Goal: Task Accomplishment & Management: Complete application form

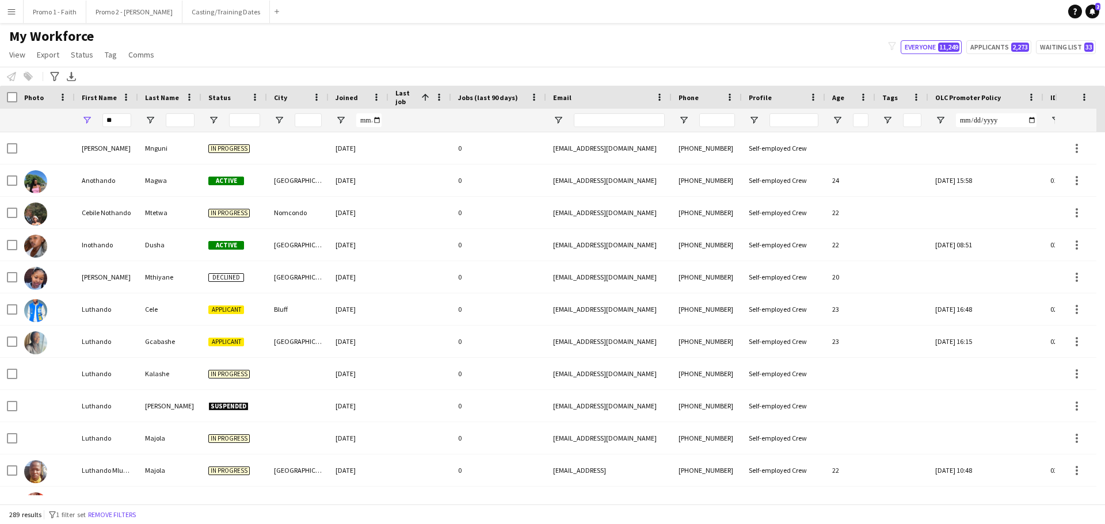
type input "*"
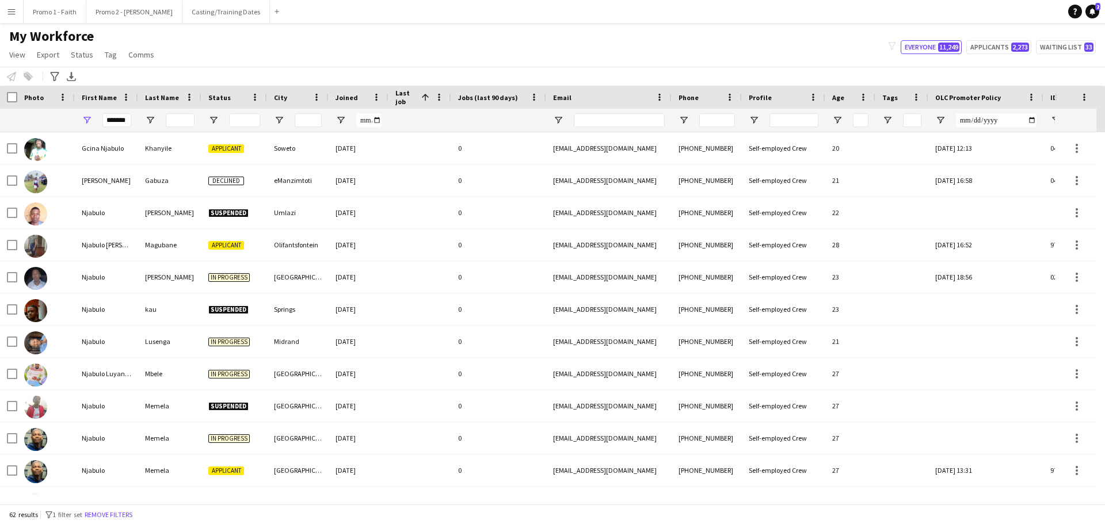
click at [109, 121] on input "*******" at bounding box center [116, 120] width 29 height 14
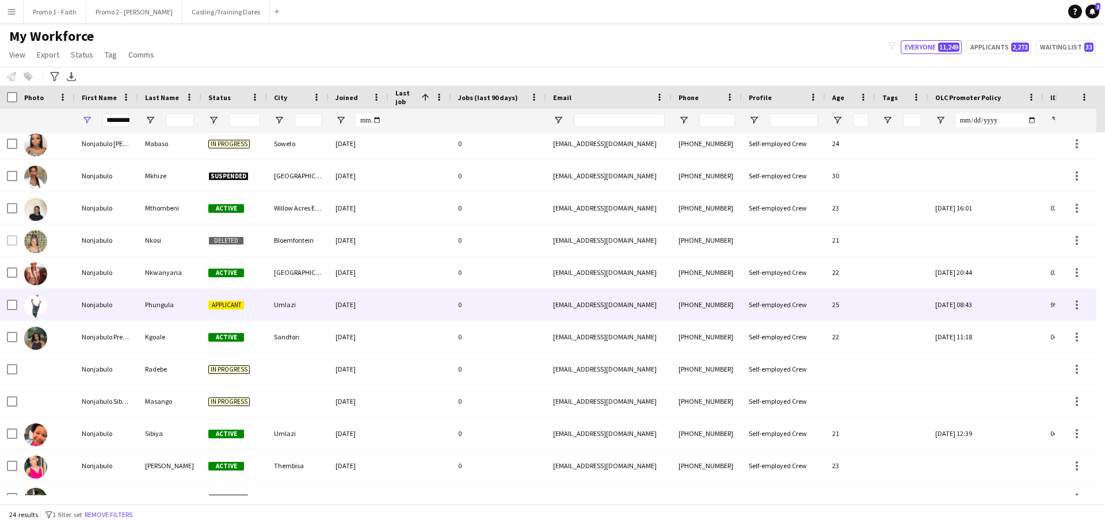
scroll to position [230, 0]
type input "*********"
click at [152, 305] on div "Phungula" at bounding box center [169, 305] width 63 height 32
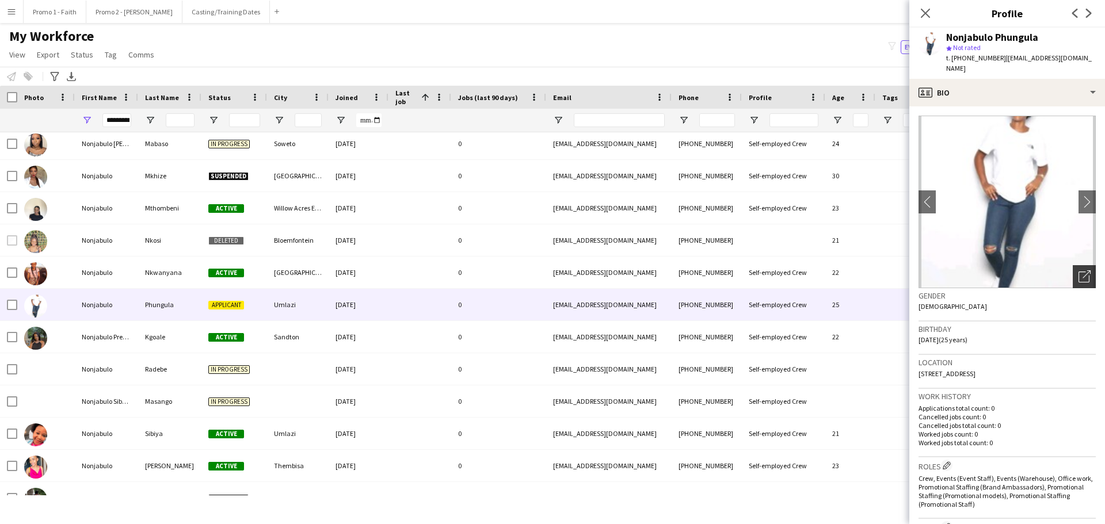
click at [1079, 272] on icon at bounding box center [1084, 277] width 11 height 11
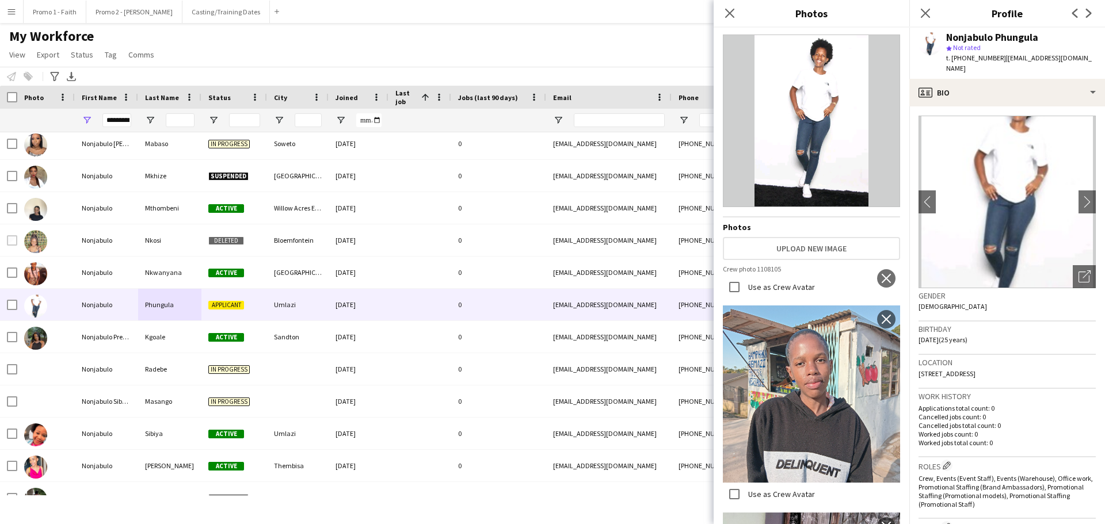
scroll to position [0, 0]
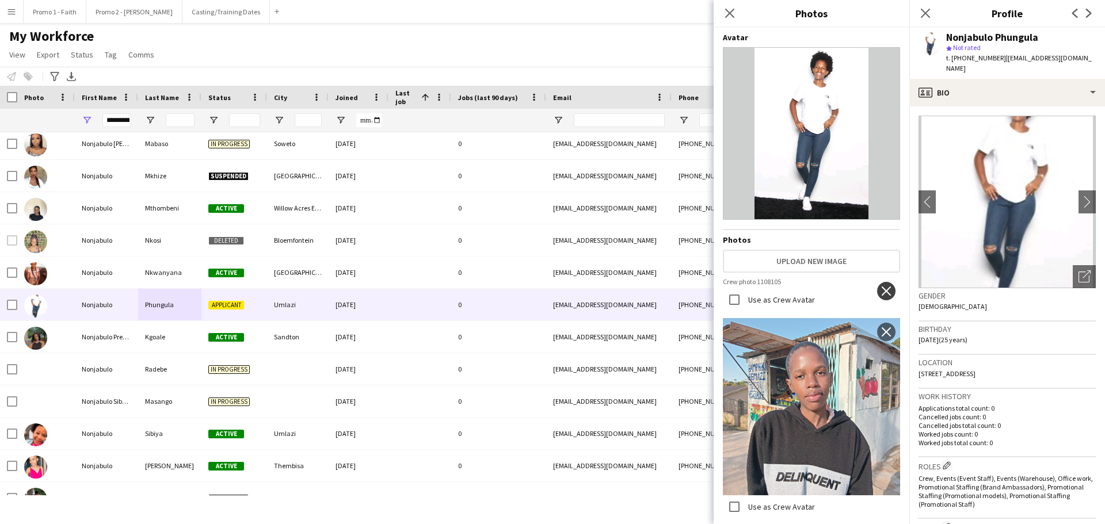
click at [881, 287] on app-icon "close" at bounding box center [887, 291] width 12 height 9
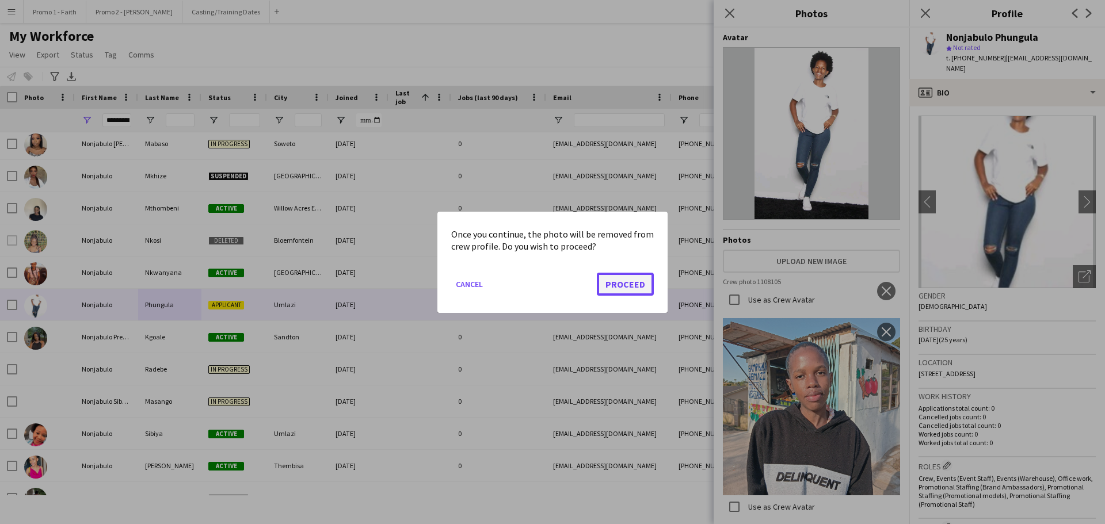
click at [632, 283] on button "Proceed" at bounding box center [625, 283] width 57 height 23
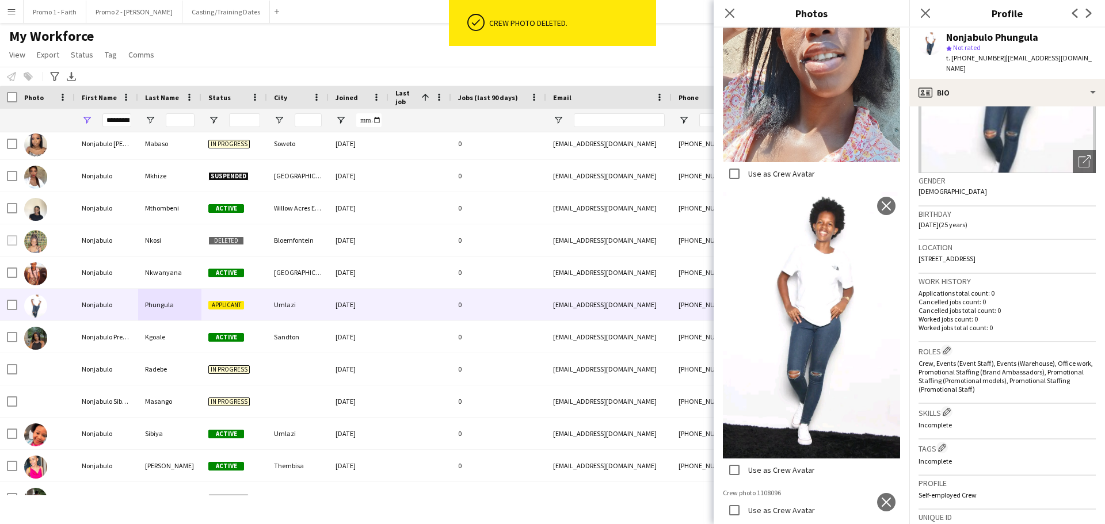
scroll to position [995, 0]
click at [881, 498] on app-icon "close" at bounding box center [887, 502] width 12 height 9
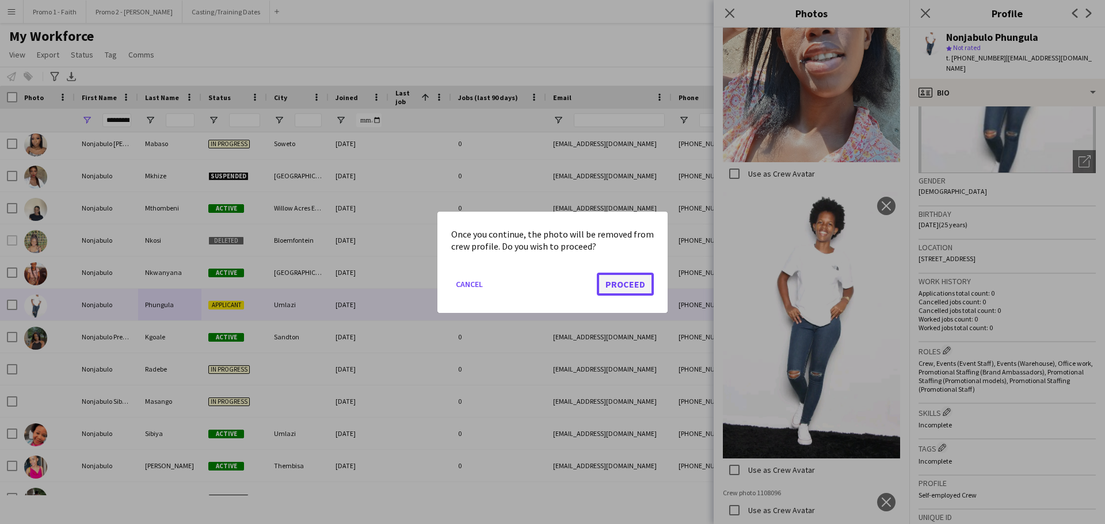
click at [630, 280] on button "Proceed" at bounding box center [625, 283] width 57 height 23
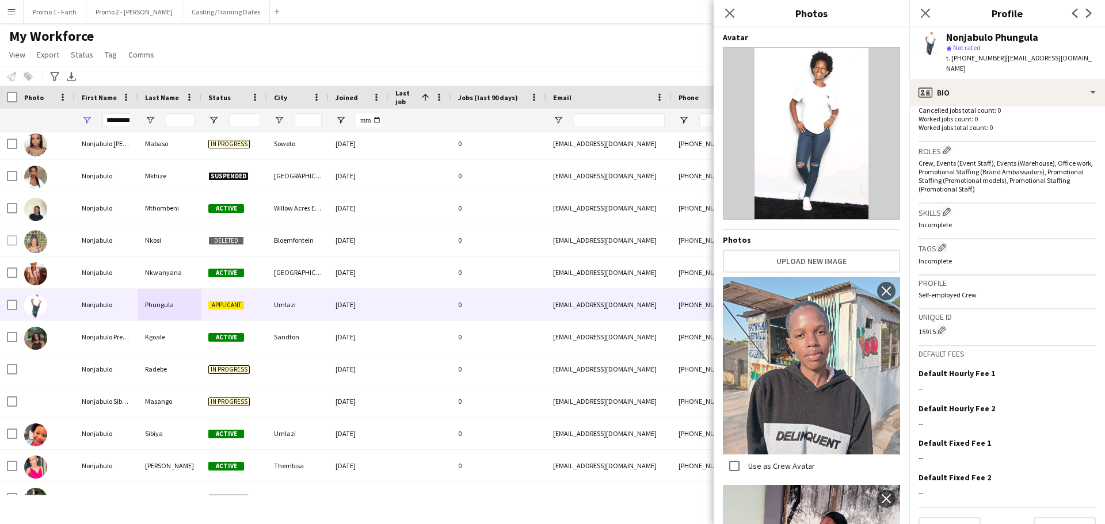
scroll to position [341, 0]
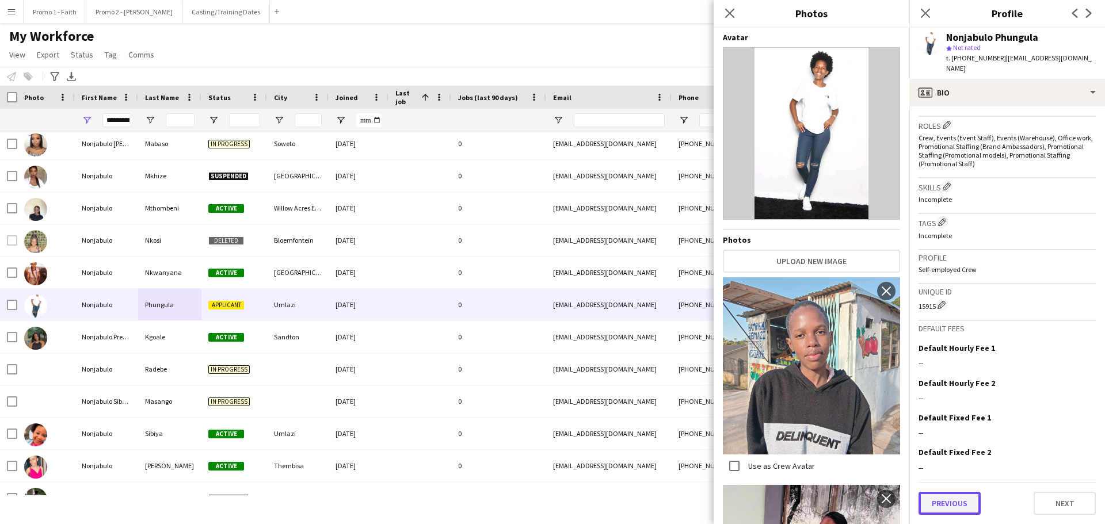
click at [947, 499] on button "Previous" at bounding box center [950, 503] width 62 height 23
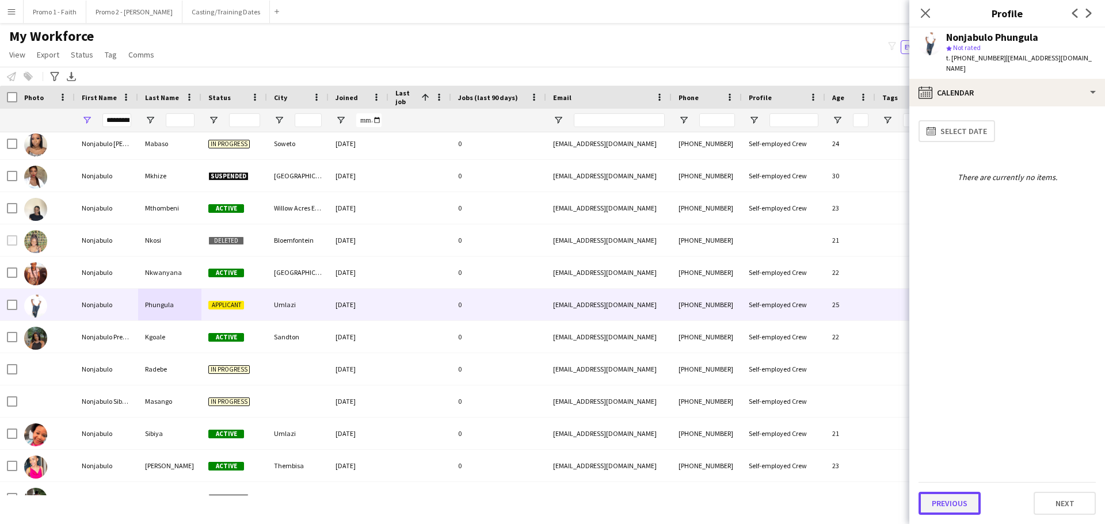
click at [947, 501] on button "Previous" at bounding box center [950, 503] width 62 height 23
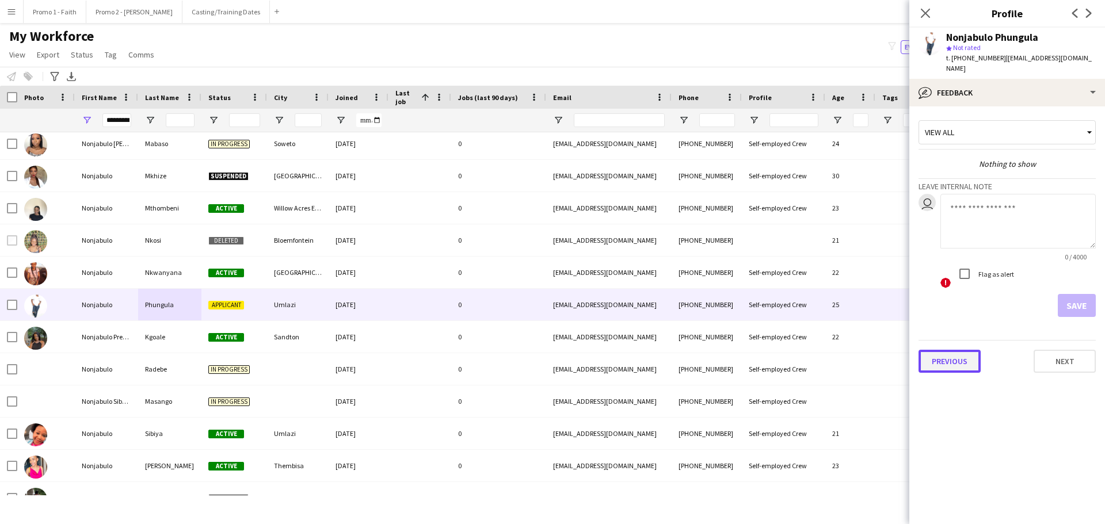
click at [947, 363] on button "Previous" at bounding box center [950, 361] width 62 height 23
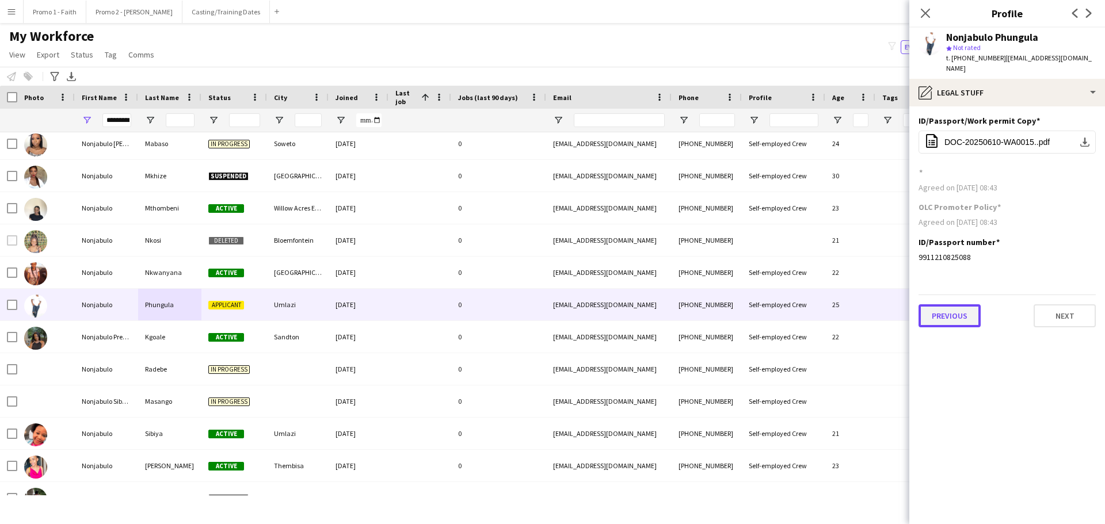
click at [948, 322] on button "Previous" at bounding box center [950, 316] width 62 height 23
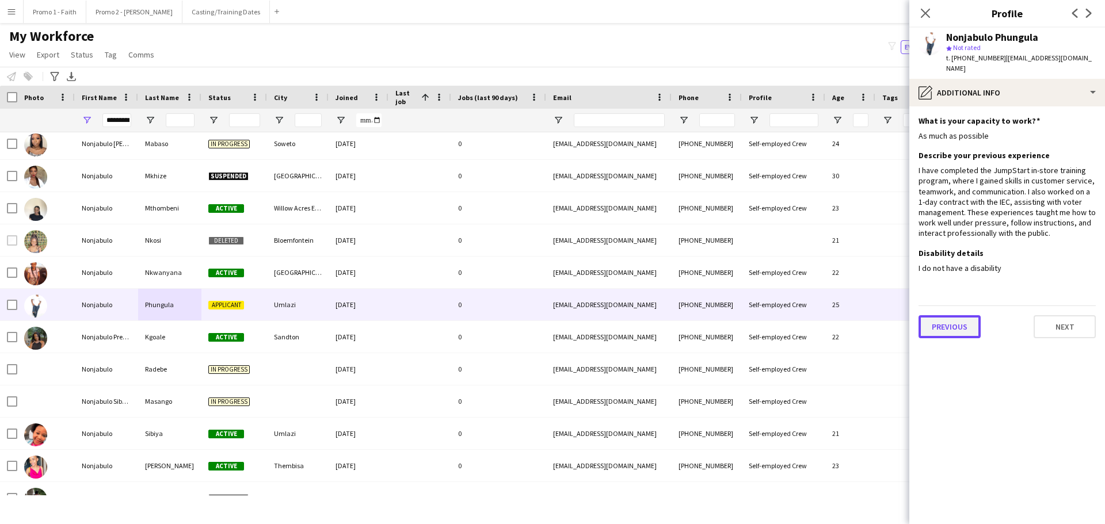
click at [961, 334] on button "Previous" at bounding box center [950, 326] width 62 height 23
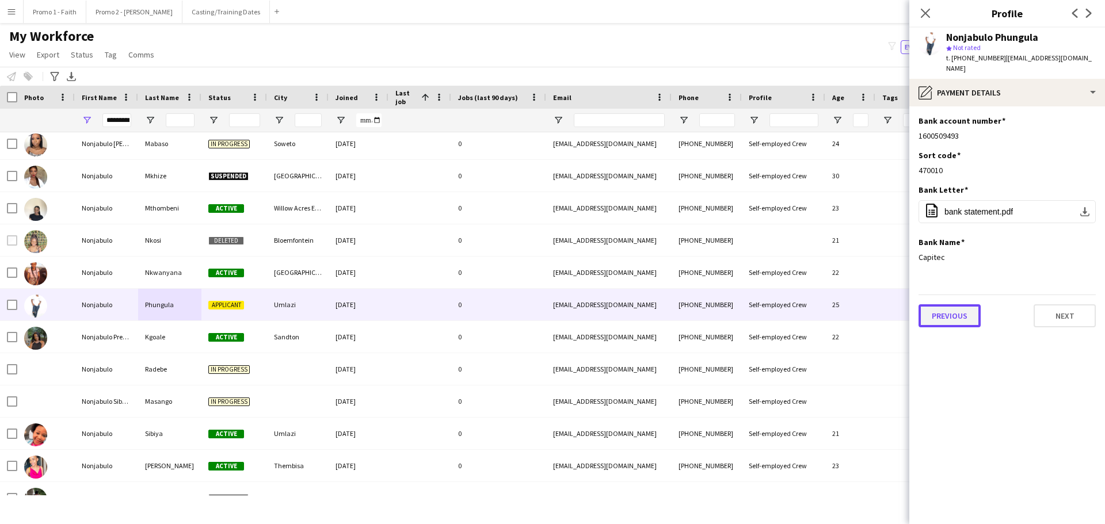
click at [959, 317] on button "Previous" at bounding box center [950, 316] width 62 height 23
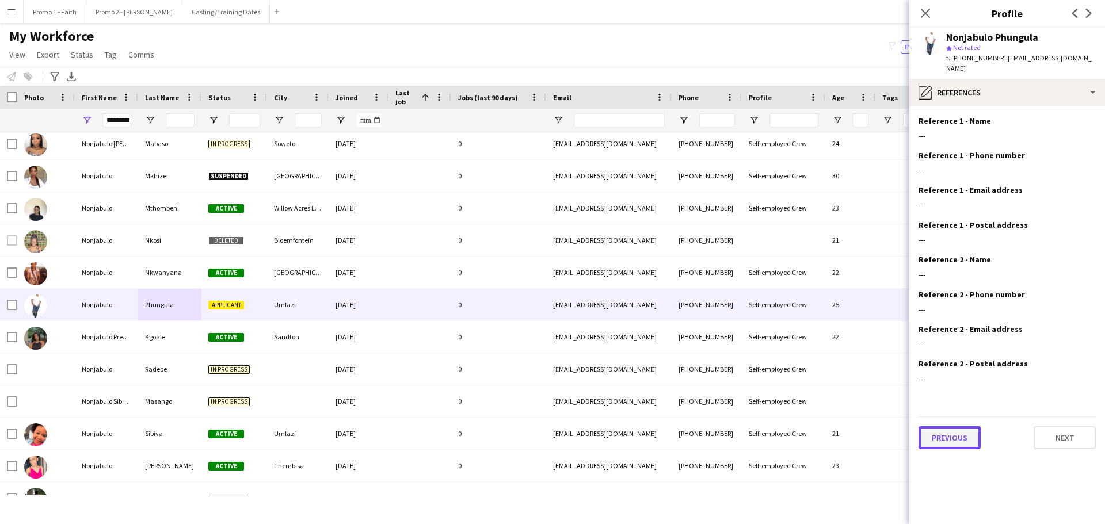
click at [936, 430] on button "Previous" at bounding box center [950, 438] width 62 height 23
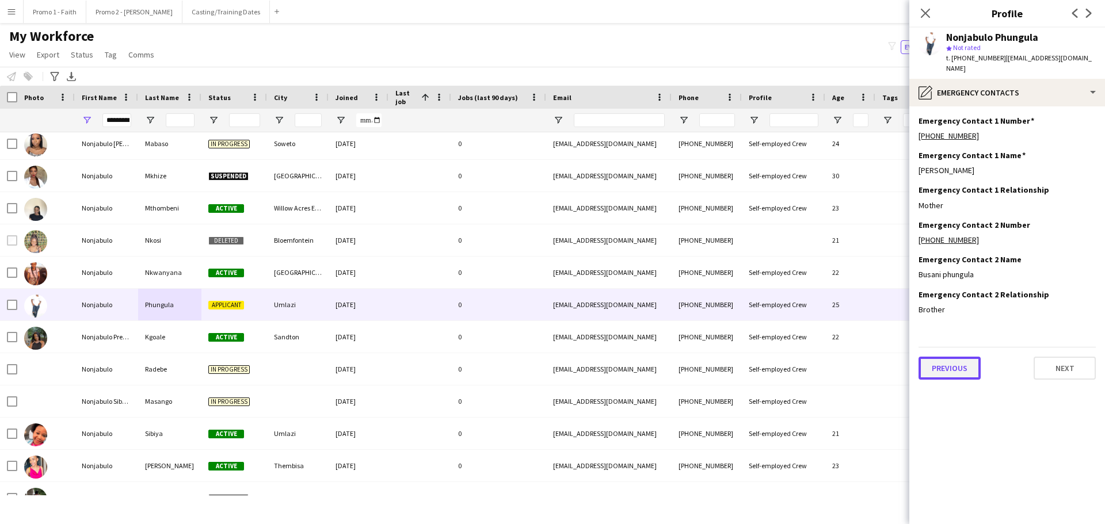
click at [945, 371] on button "Previous" at bounding box center [950, 368] width 62 height 23
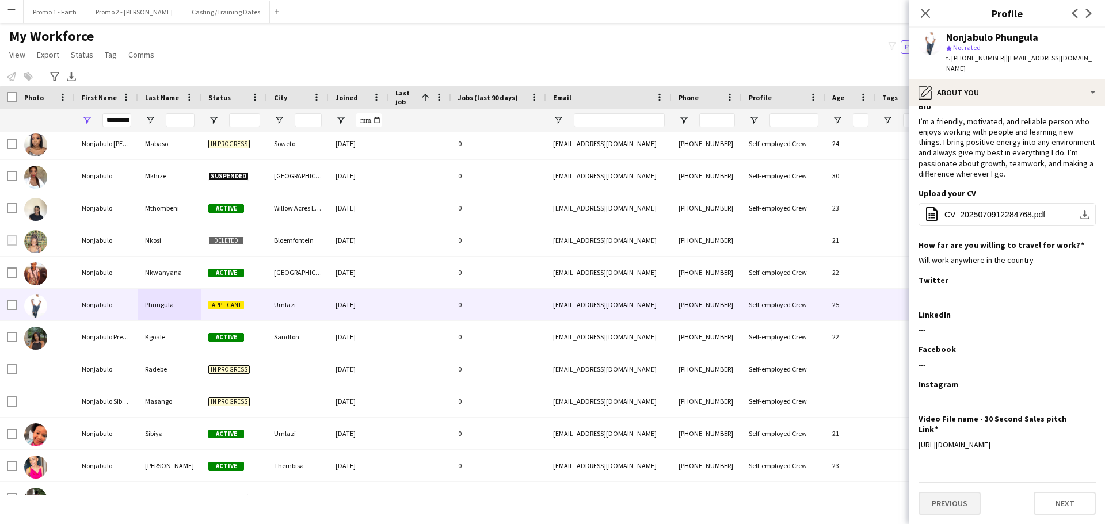
scroll to position [25, 0]
click at [933, 507] on button "Previous" at bounding box center [950, 503] width 62 height 23
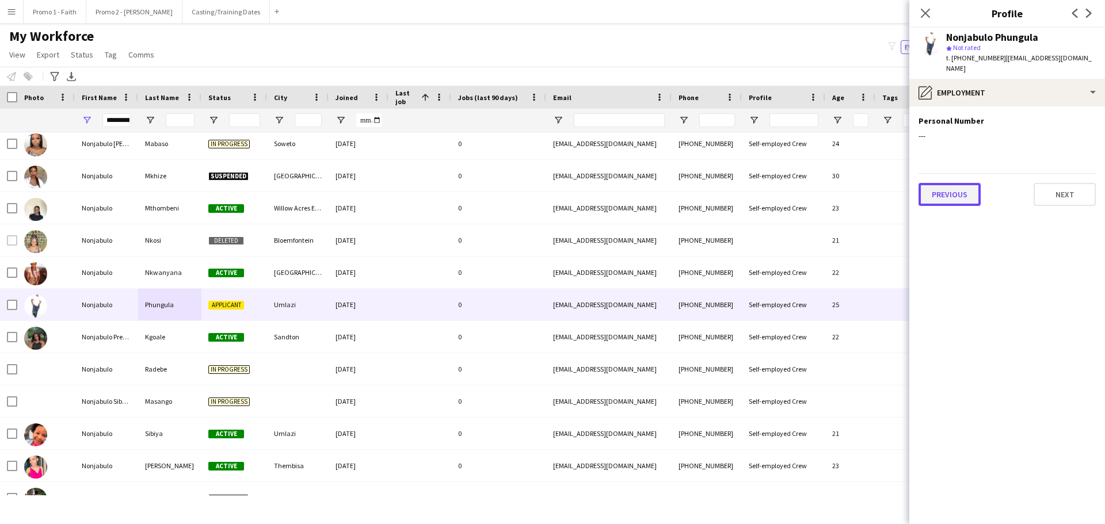
click at [960, 195] on button "Previous" at bounding box center [950, 194] width 62 height 23
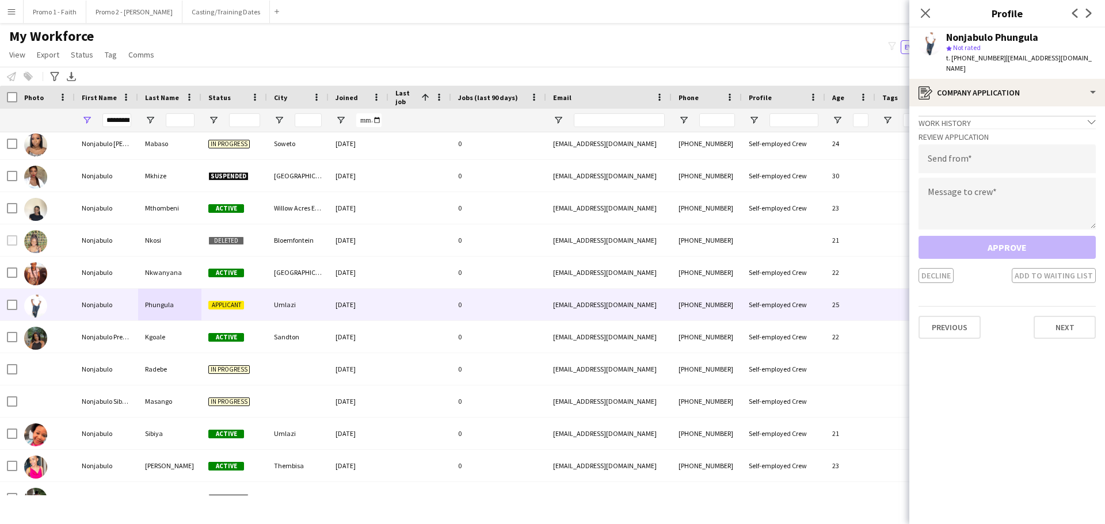
drag, startPoint x: 998, startPoint y: 58, endPoint x: 1105, endPoint y: 68, distance: 107.6
click at [1105, 68] on div "Nonjabulo Phungula star Not rated t. [PHONE_NUMBER] | [EMAIL_ADDRESS][DOMAIN_NA…" at bounding box center [1007, 53] width 196 height 51
copy span "[EMAIL_ADDRESS][DOMAIN_NAME]"
click at [973, 163] on input "email" at bounding box center [1007, 158] width 177 height 29
paste input "**********"
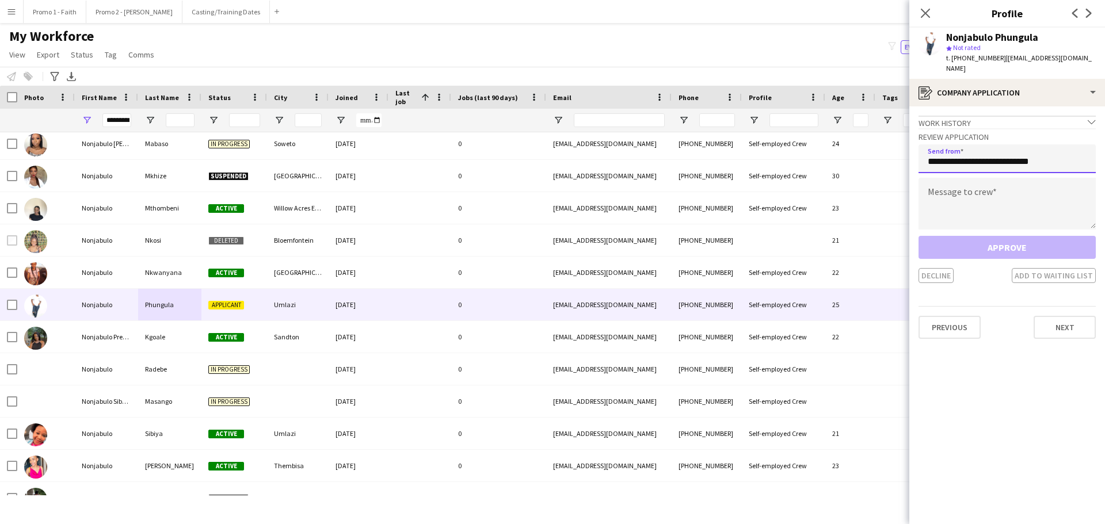
type input "**********"
click at [950, 210] on textarea at bounding box center [1007, 204] width 177 height 52
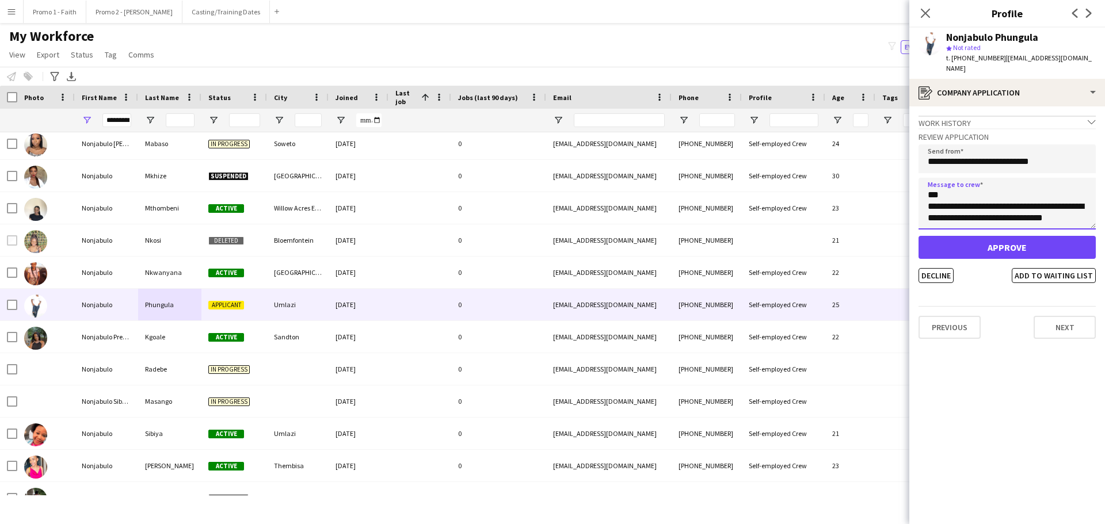
scroll to position [7, 0]
type textarea "**********"
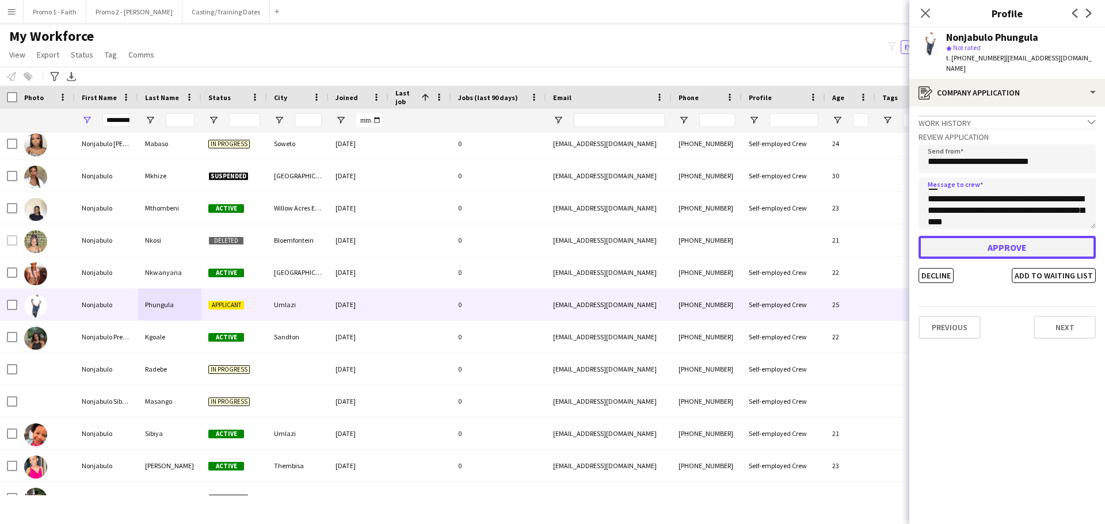
click at [992, 243] on button "Approve" at bounding box center [1007, 247] width 177 height 23
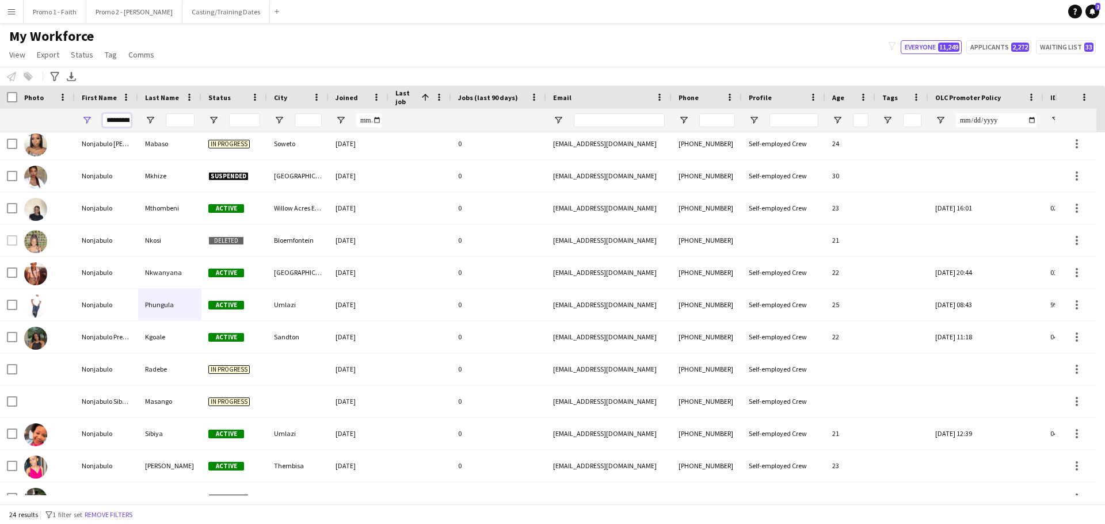
click at [106, 121] on input "*********" at bounding box center [116, 120] width 29 height 14
type input "*"
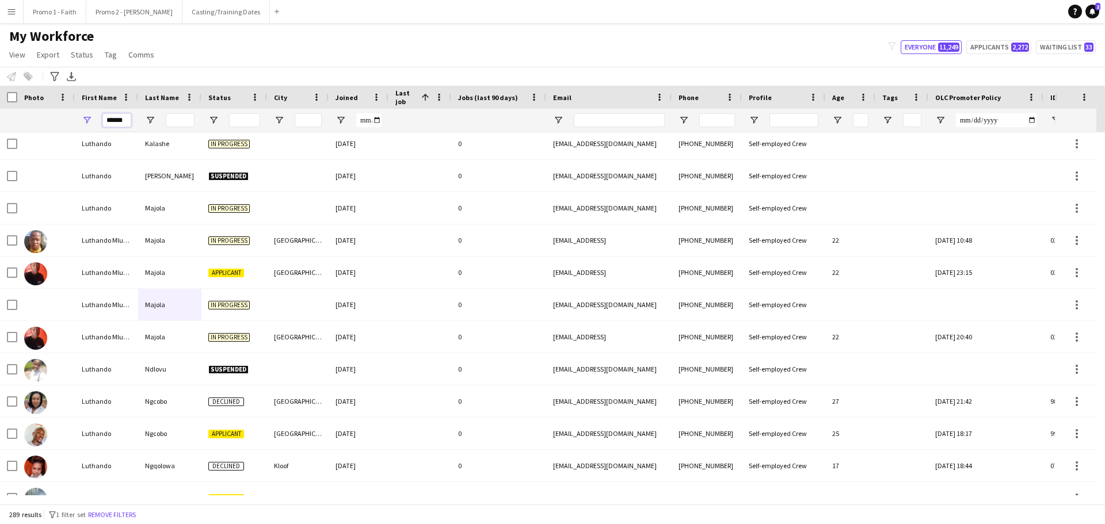
click at [127, 121] on input "******" at bounding box center [116, 120] width 29 height 14
type input "*"
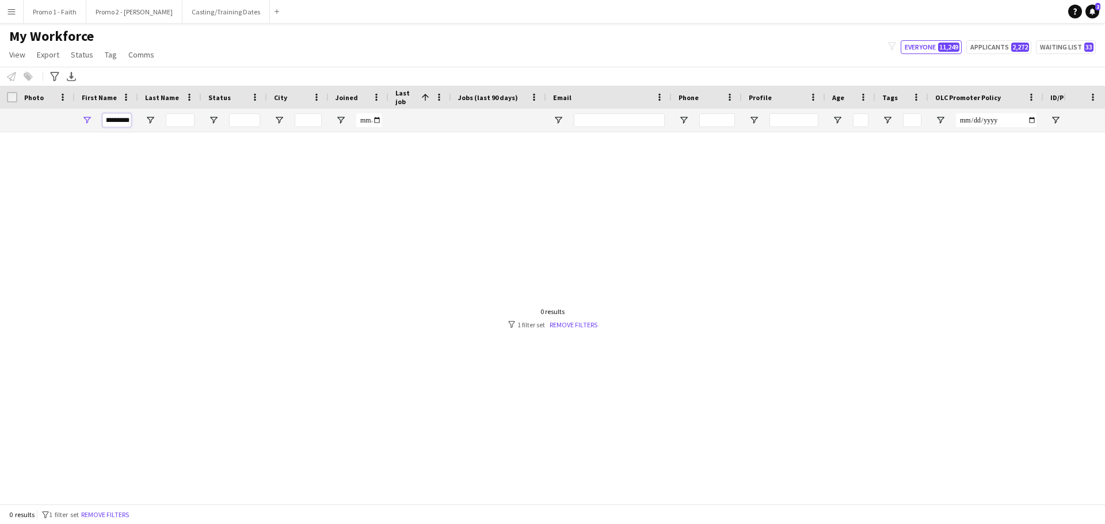
scroll to position [0, 6]
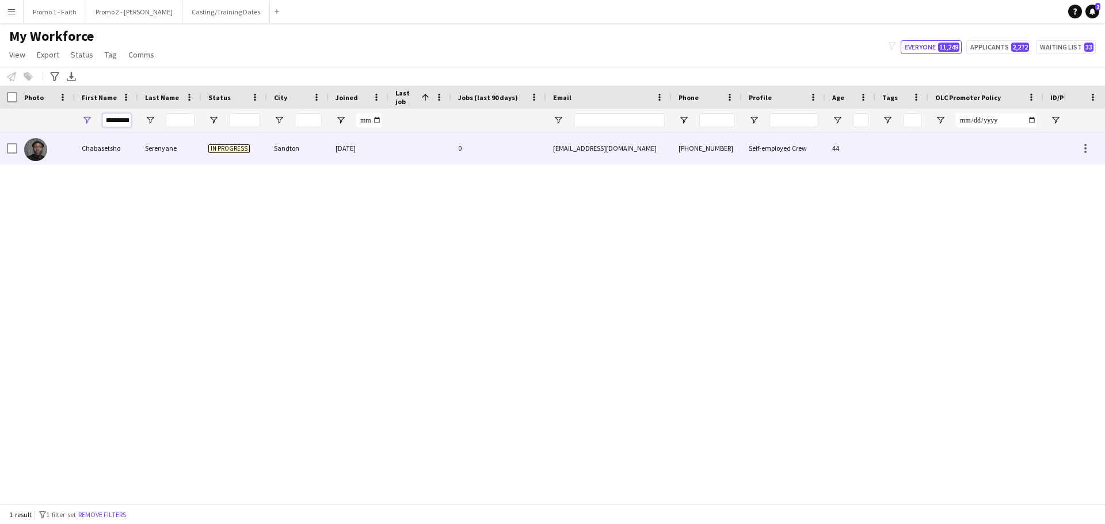
type input "*********"
click at [131, 155] on div "Chabasetsho" at bounding box center [106, 148] width 63 height 32
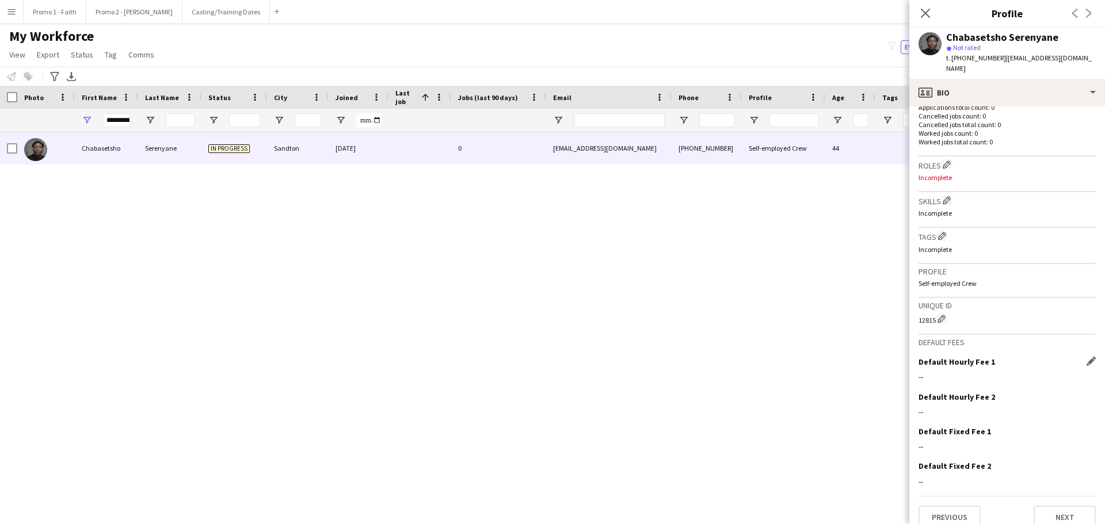
scroll to position [304, 0]
click at [1065, 508] on button "Next" at bounding box center [1065, 514] width 62 height 23
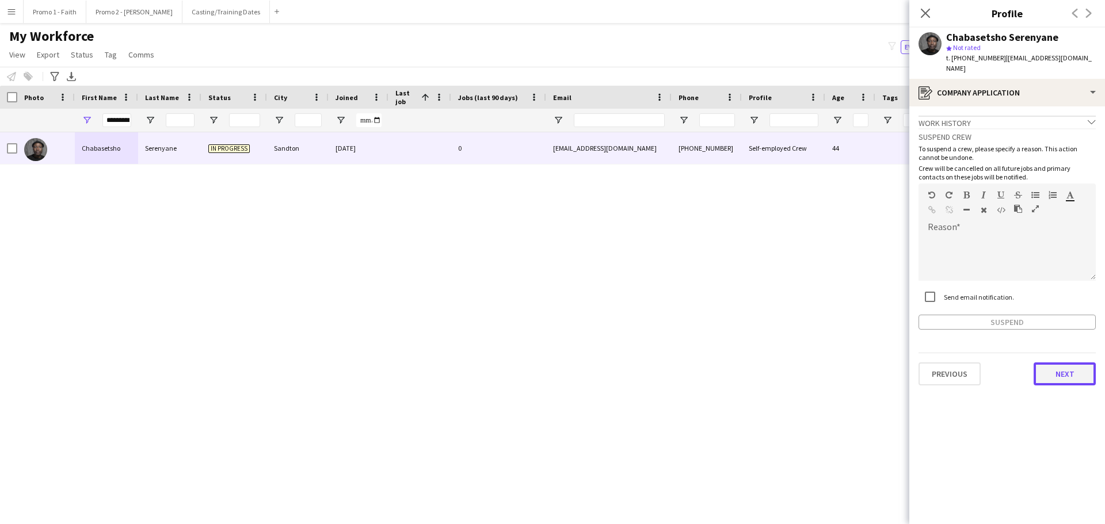
click at [1082, 371] on button "Next" at bounding box center [1065, 374] width 62 height 23
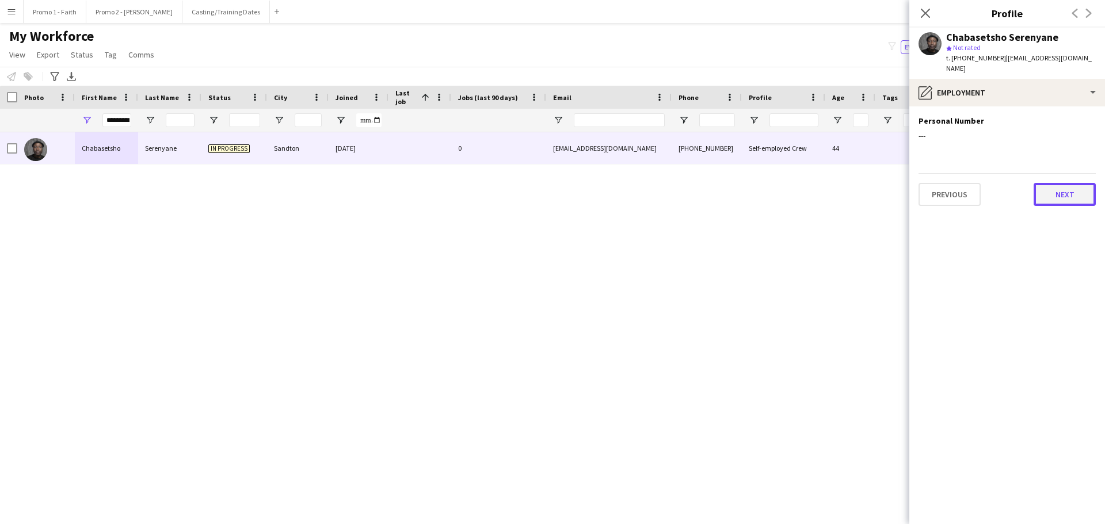
click at [1082, 185] on button "Next" at bounding box center [1065, 194] width 62 height 23
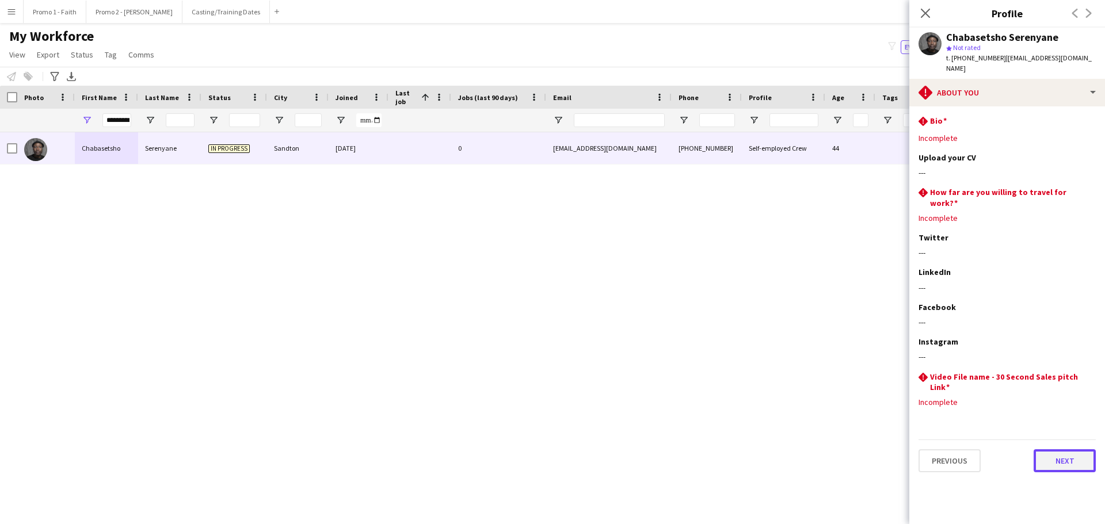
click at [1069, 450] on button "Next" at bounding box center [1065, 461] width 62 height 23
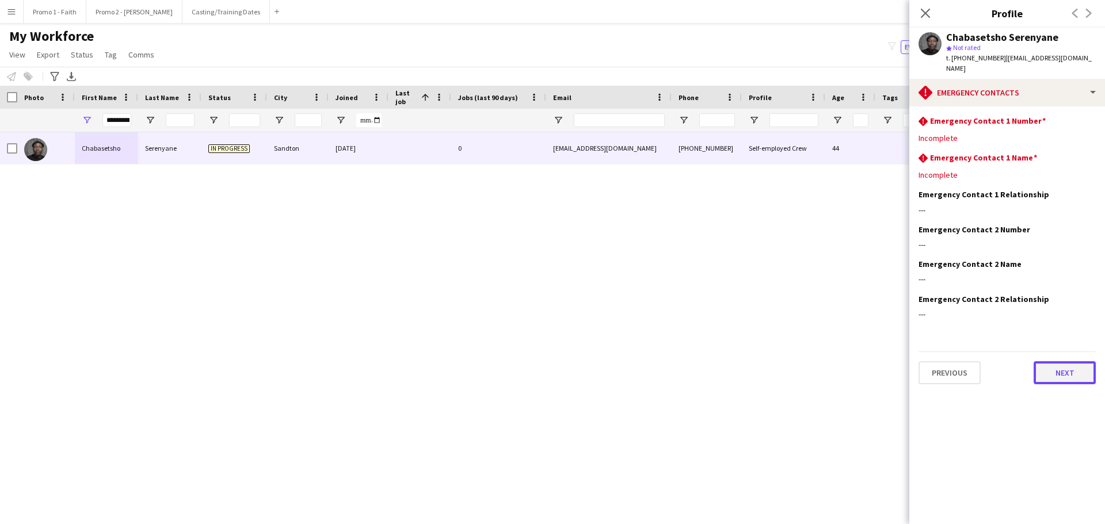
click at [1069, 361] on button "Next" at bounding box center [1065, 372] width 62 height 23
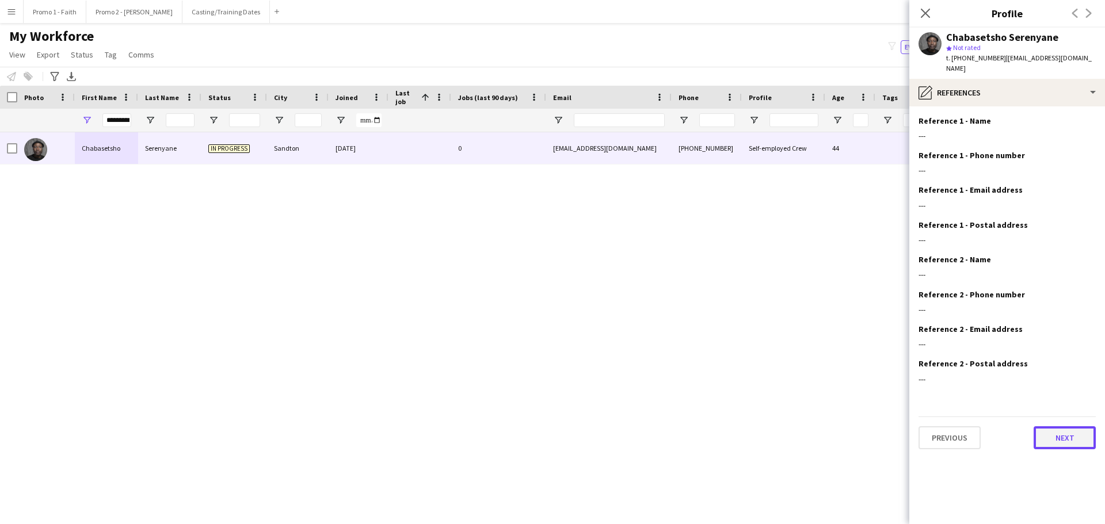
click at [1046, 428] on button "Next" at bounding box center [1065, 438] width 62 height 23
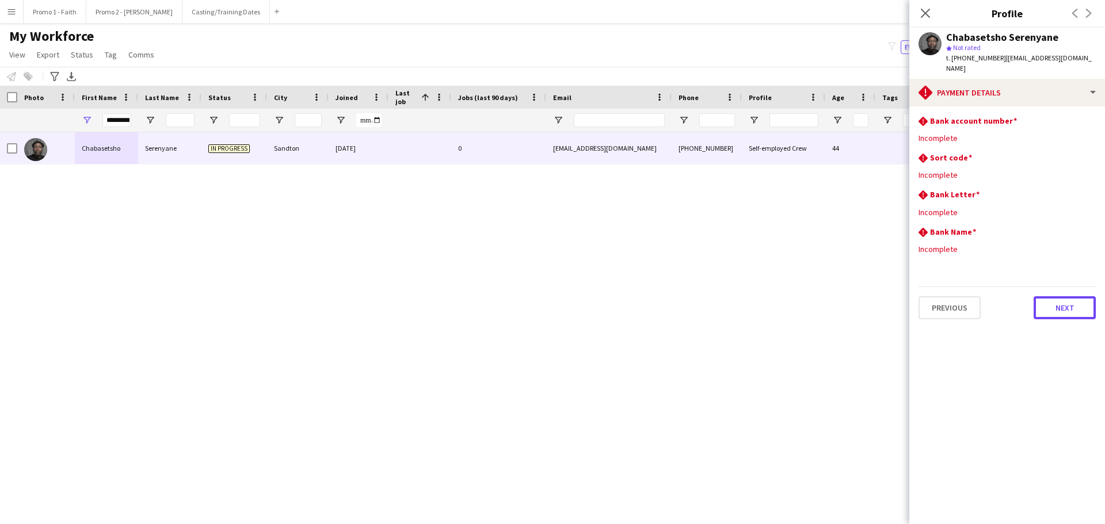
click at [1060, 296] on button "Next" at bounding box center [1065, 307] width 62 height 23
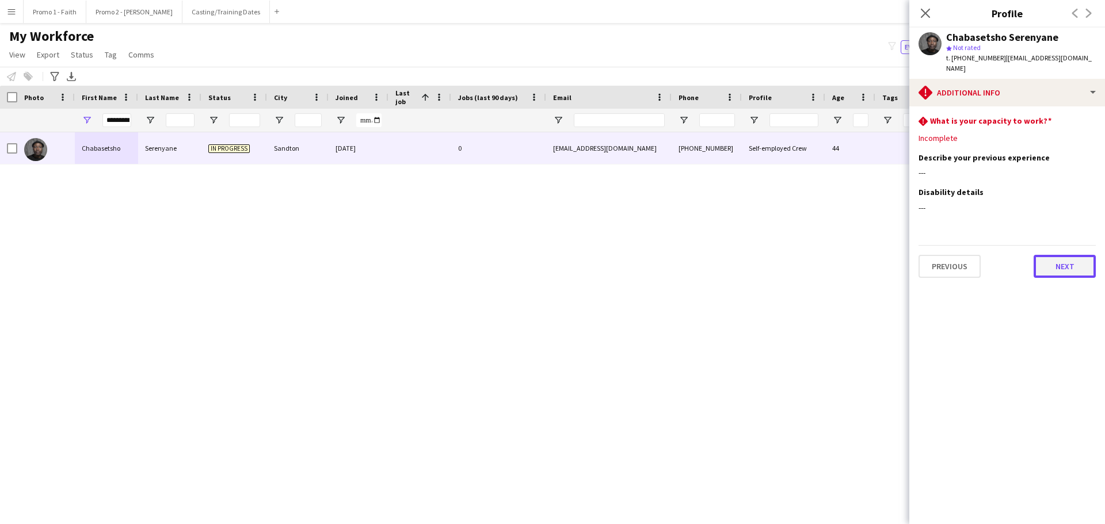
click at [1057, 255] on button "Next" at bounding box center [1065, 266] width 62 height 23
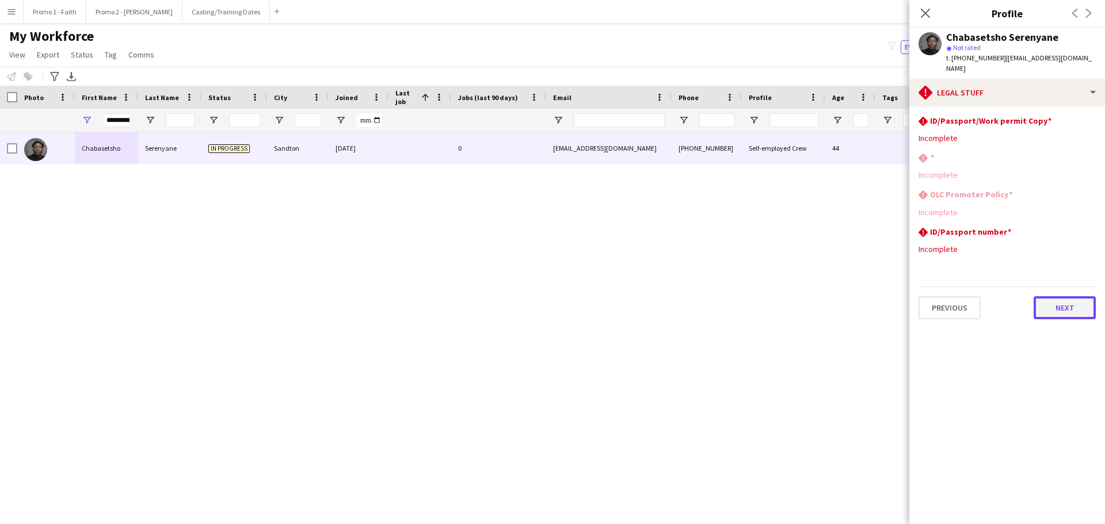
click at [1057, 305] on button "Next" at bounding box center [1065, 307] width 62 height 23
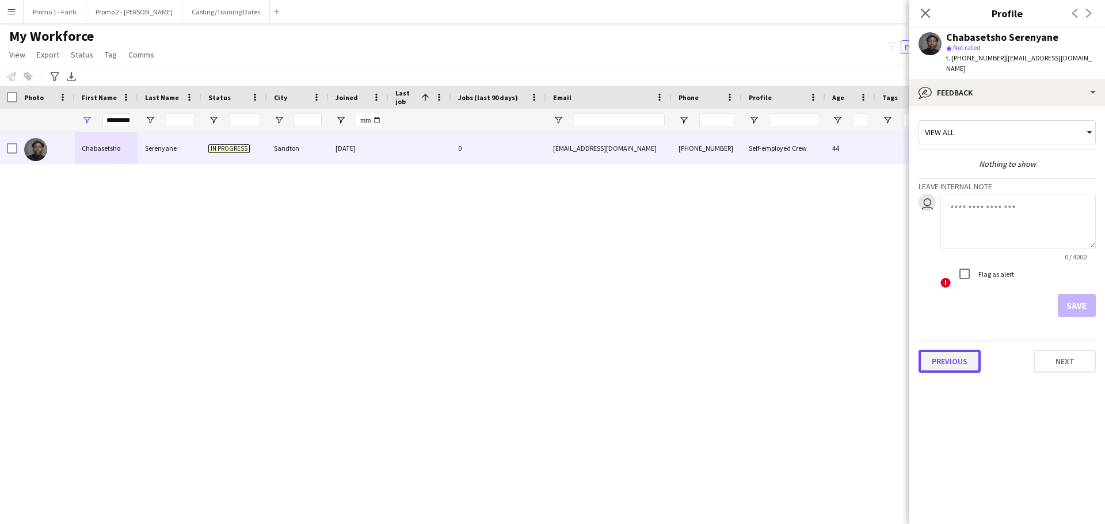
click at [950, 354] on button "Previous" at bounding box center [950, 361] width 62 height 23
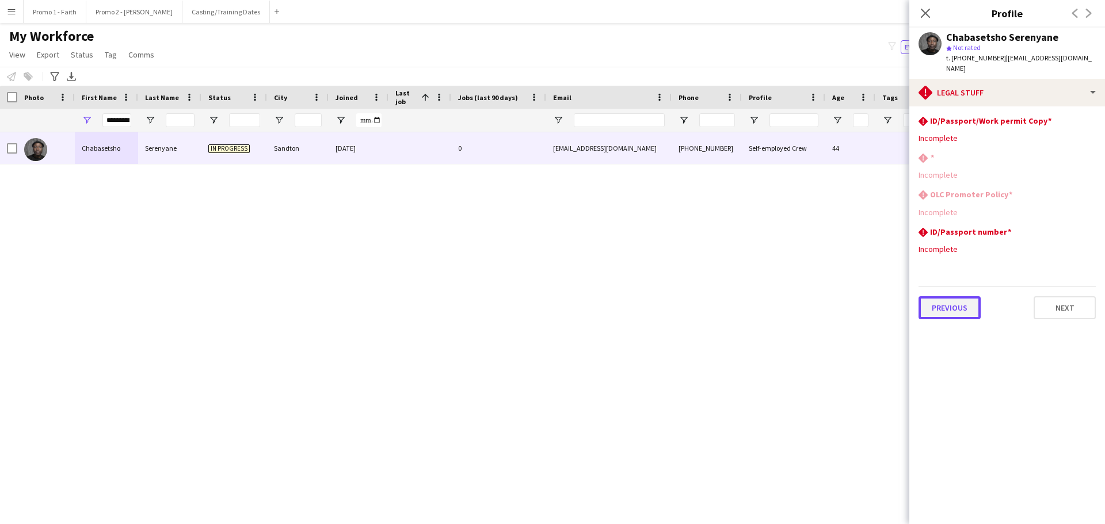
click at [956, 303] on button "Previous" at bounding box center [950, 307] width 62 height 23
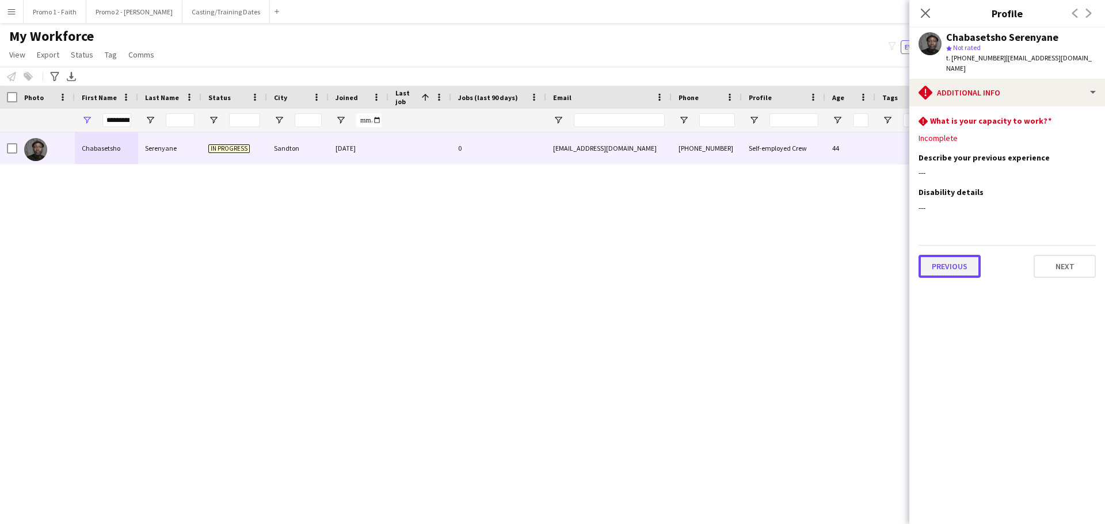
click at [945, 255] on button "Previous" at bounding box center [950, 266] width 62 height 23
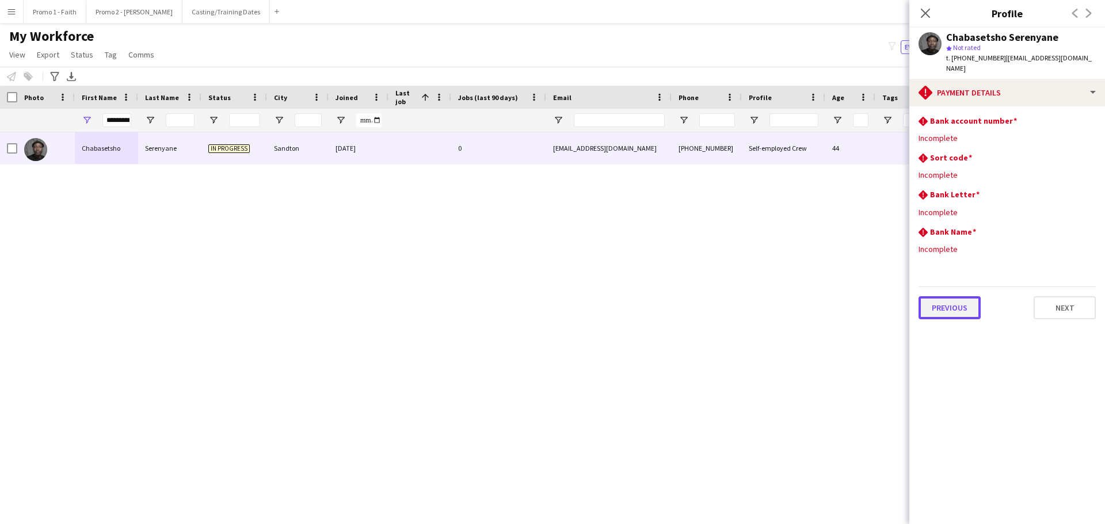
click at [940, 300] on button "Previous" at bounding box center [950, 307] width 62 height 23
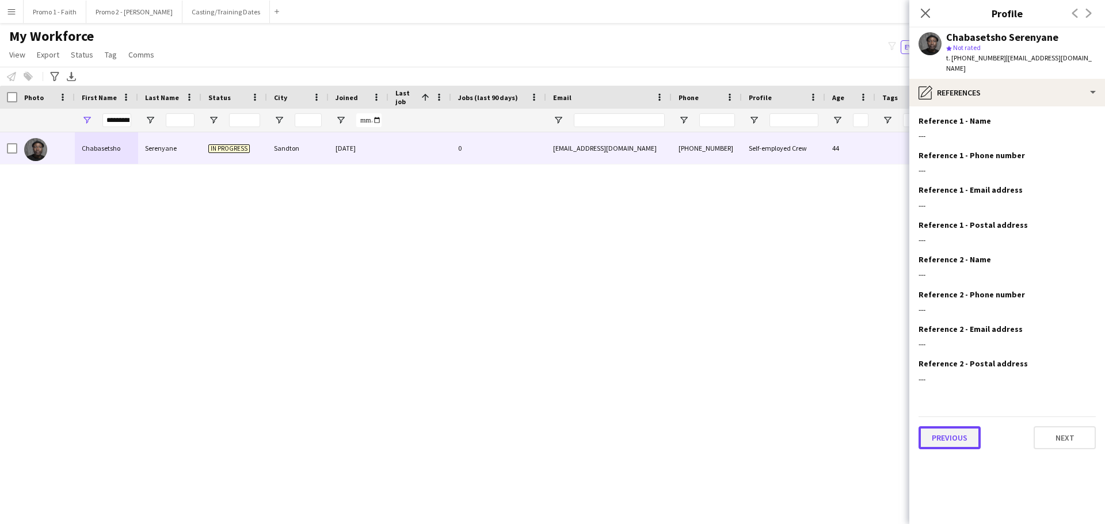
click at [942, 429] on button "Previous" at bounding box center [950, 438] width 62 height 23
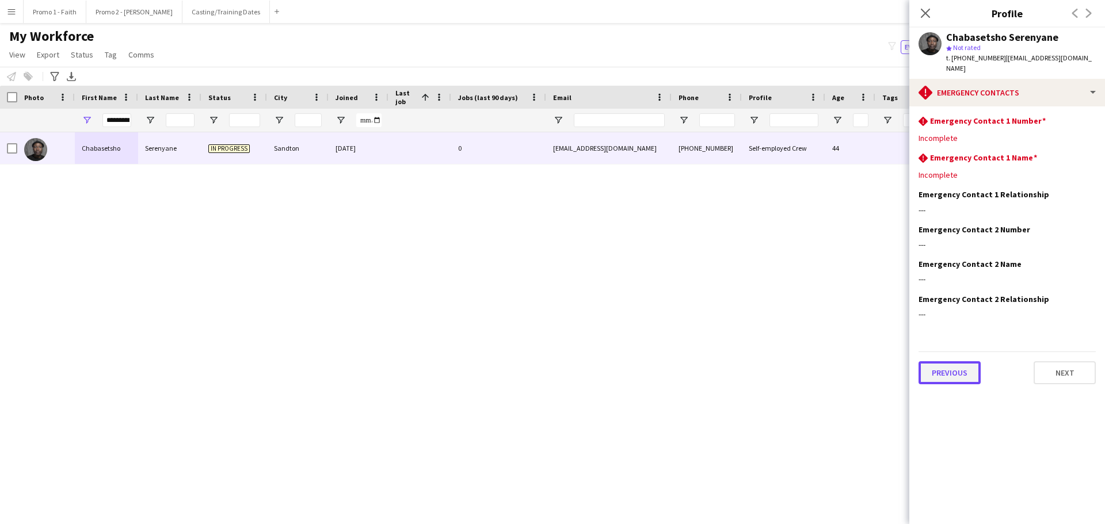
click at [934, 366] on button "Previous" at bounding box center [950, 372] width 62 height 23
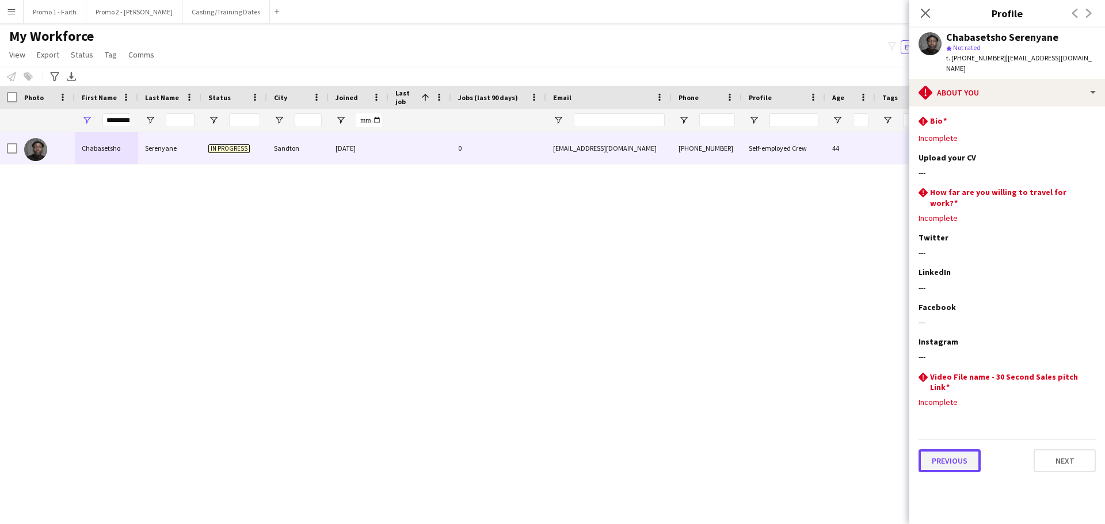
click at [945, 450] on button "Previous" at bounding box center [950, 461] width 62 height 23
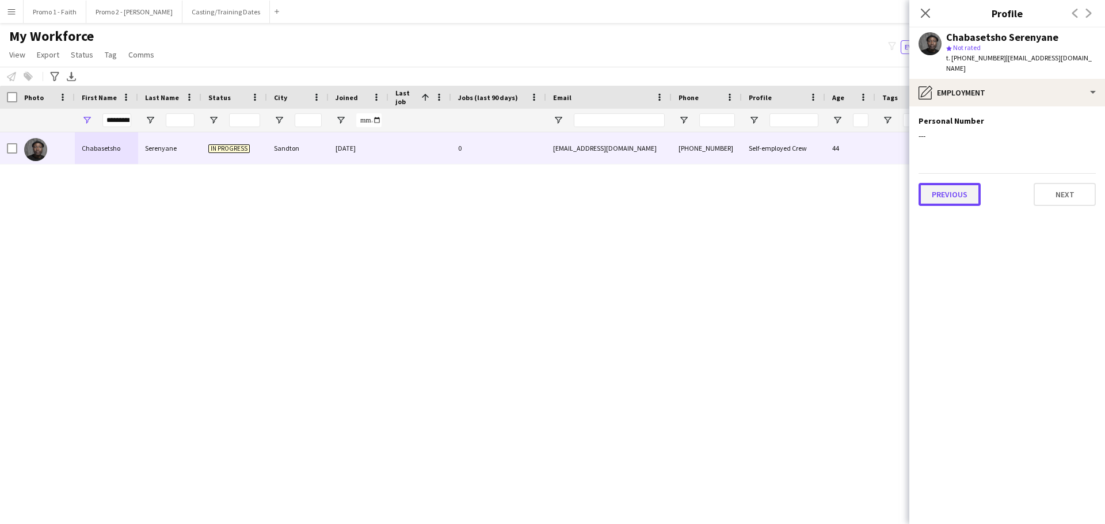
click at [958, 186] on button "Previous" at bounding box center [950, 194] width 62 height 23
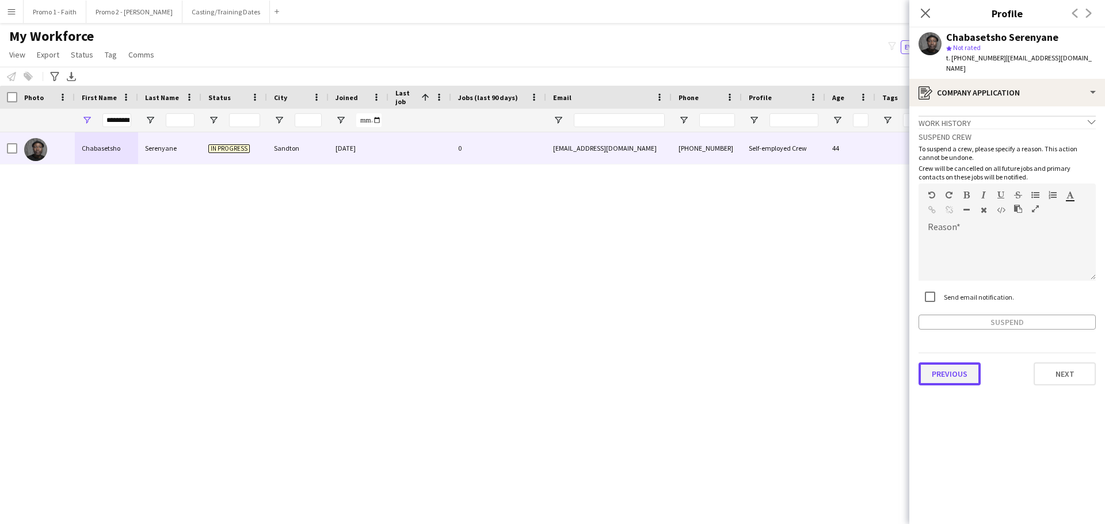
click at [950, 364] on button "Previous" at bounding box center [950, 374] width 62 height 23
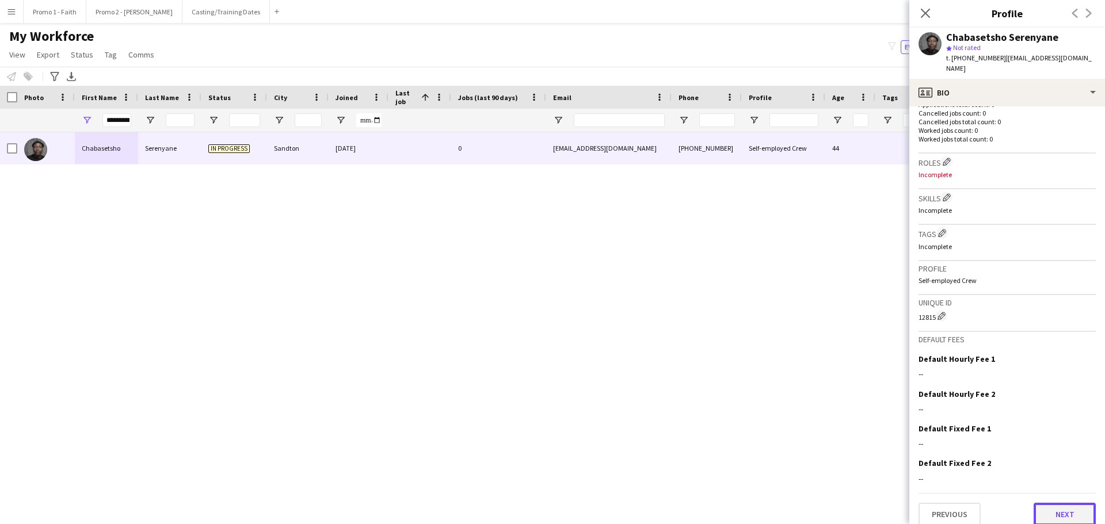
click at [1054, 505] on button "Next" at bounding box center [1065, 514] width 62 height 23
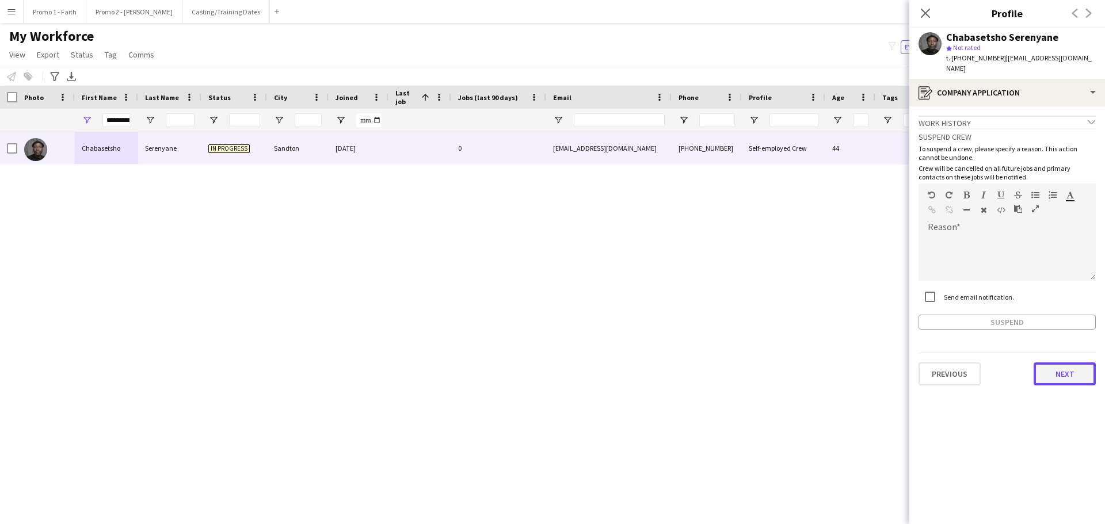
click at [1068, 364] on button "Next" at bounding box center [1065, 374] width 62 height 23
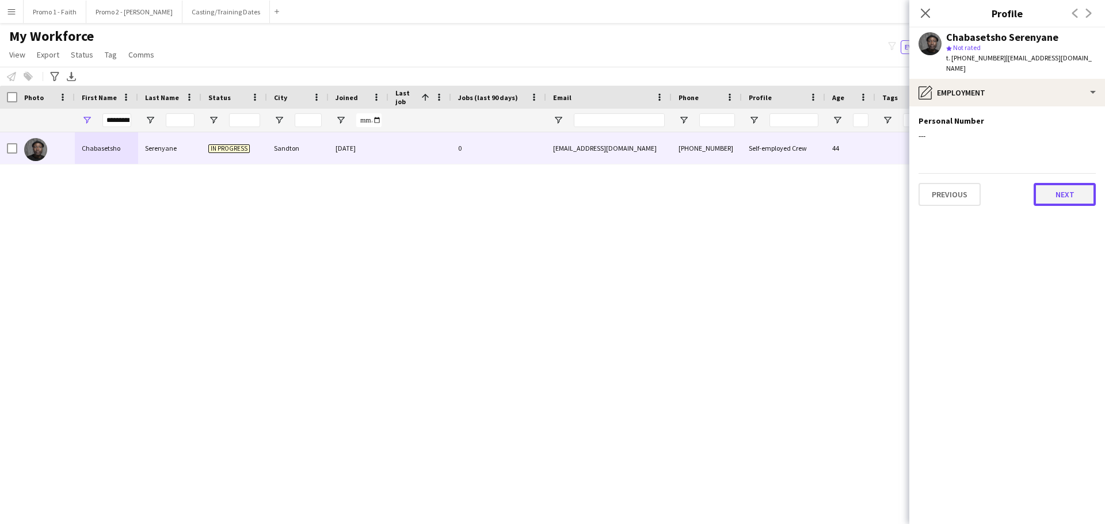
click at [1057, 186] on button "Next" at bounding box center [1065, 194] width 62 height 23
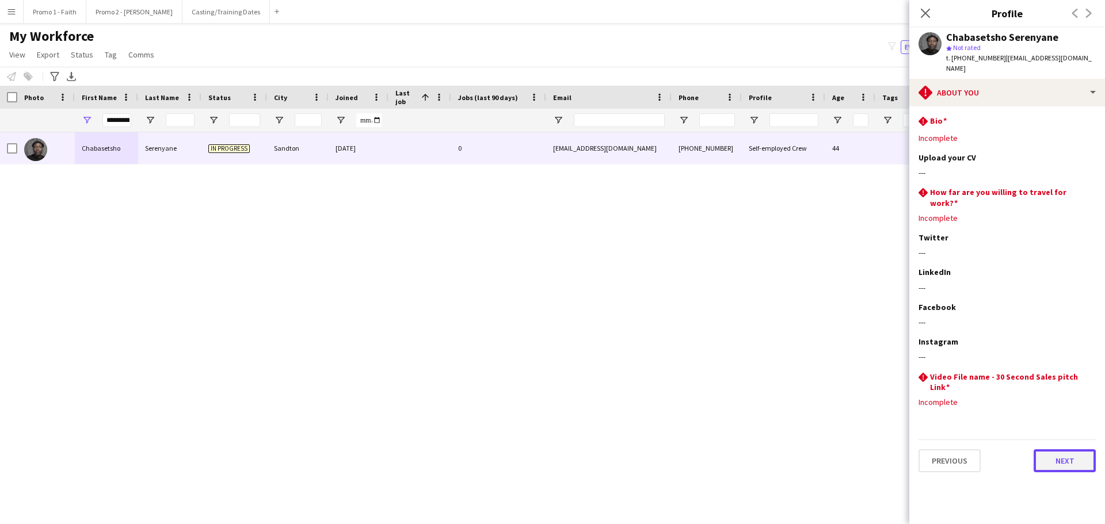
click at [1074, 450] on button "Next" at bounding box center [1065, 461] width 62 height 23
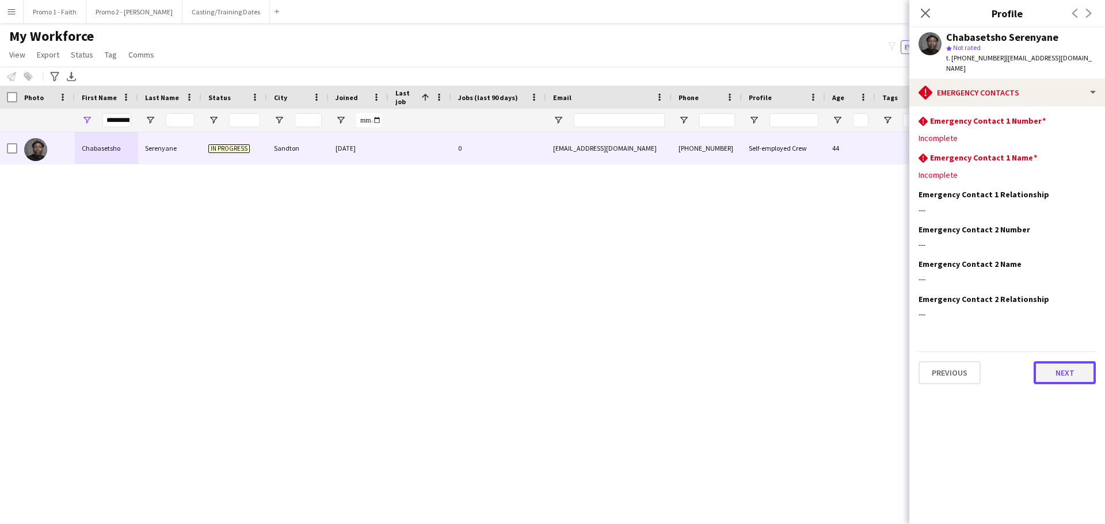
click at [1064, 362] on button "Next" at bounding box center [1065, 372] width 62 height 23
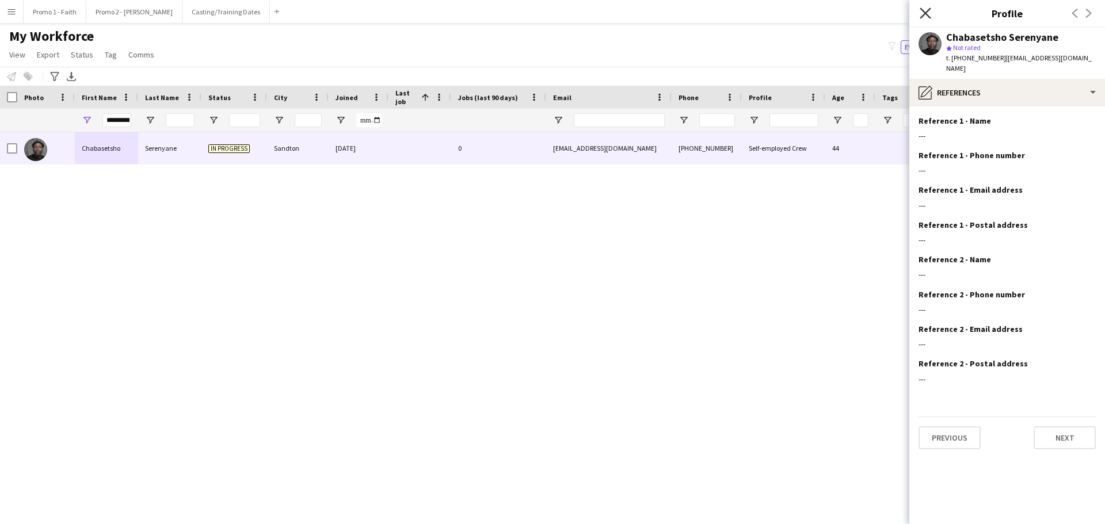
click at [926, 13] on icon at bounding box center [925, 12] width 11 height 11
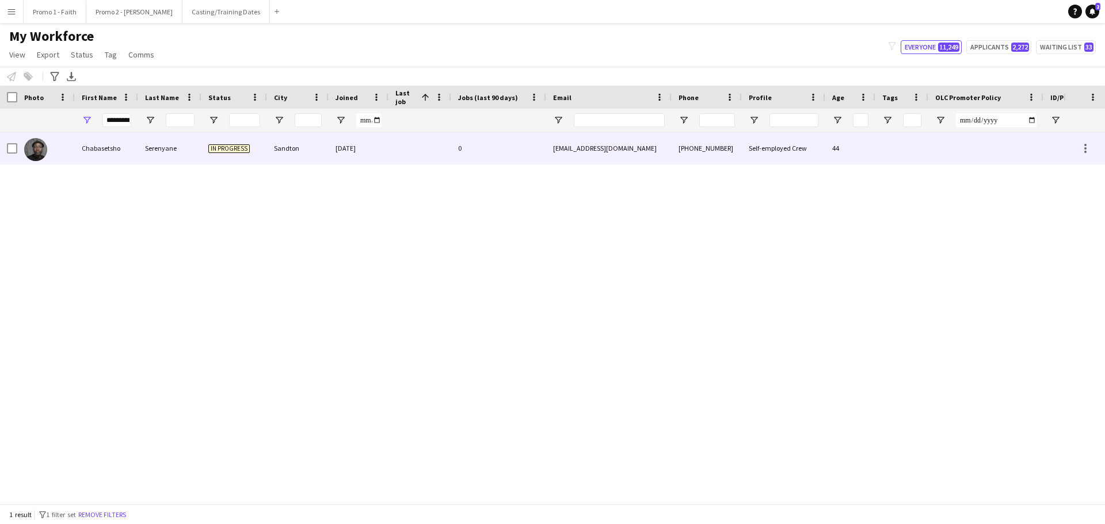
click at [165, 151] on div "Serenyane" at bounding box center [169, 148] width 63 height 32
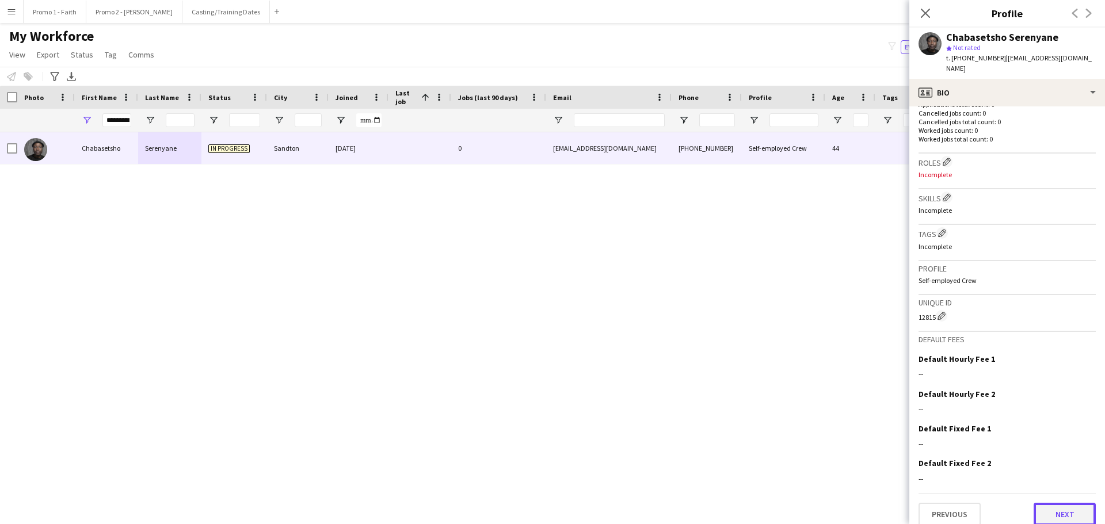
click at [1071, 507] on button "Next" at bounding box center [1065, 514] width 62 height 23
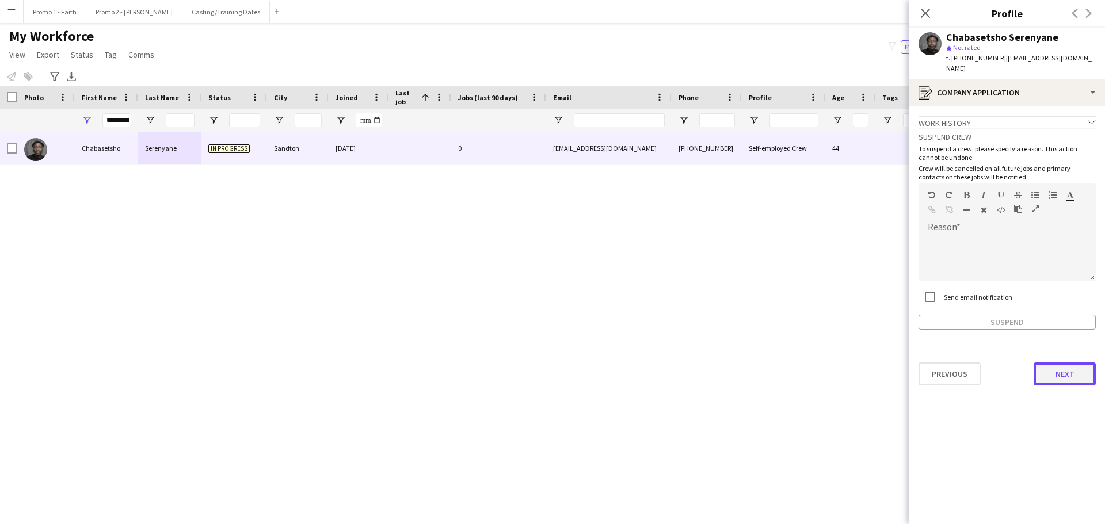
click at [1071, 363] on button "Next" at bounding box center [1065, 374] width 62 height 23
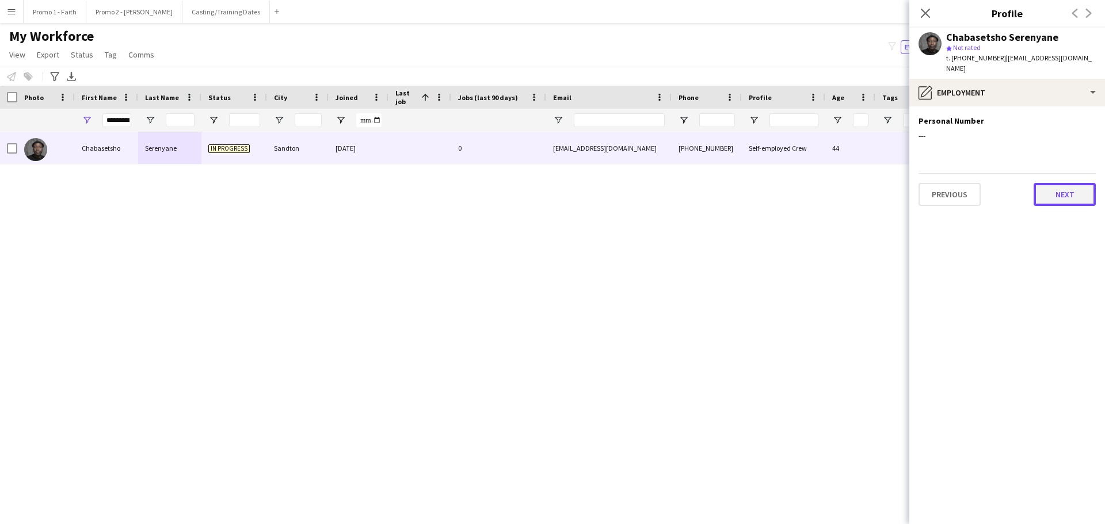
click at [1067, 183] on button "Next" at bounding box center [1065, 194] width 62 height 23
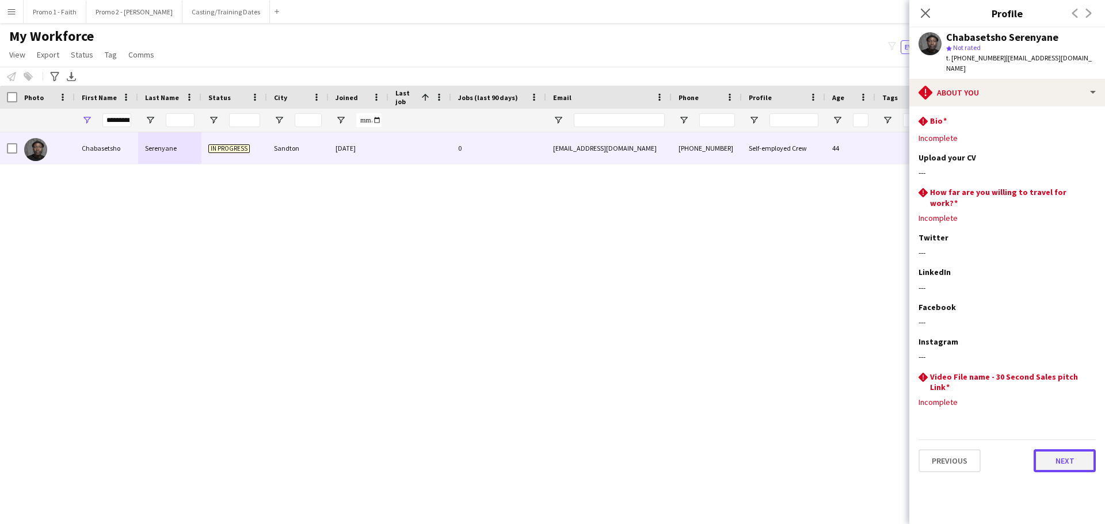
click at [1056, 450] on button "Next" at bounding box center [1065, 461] width 62 height 23
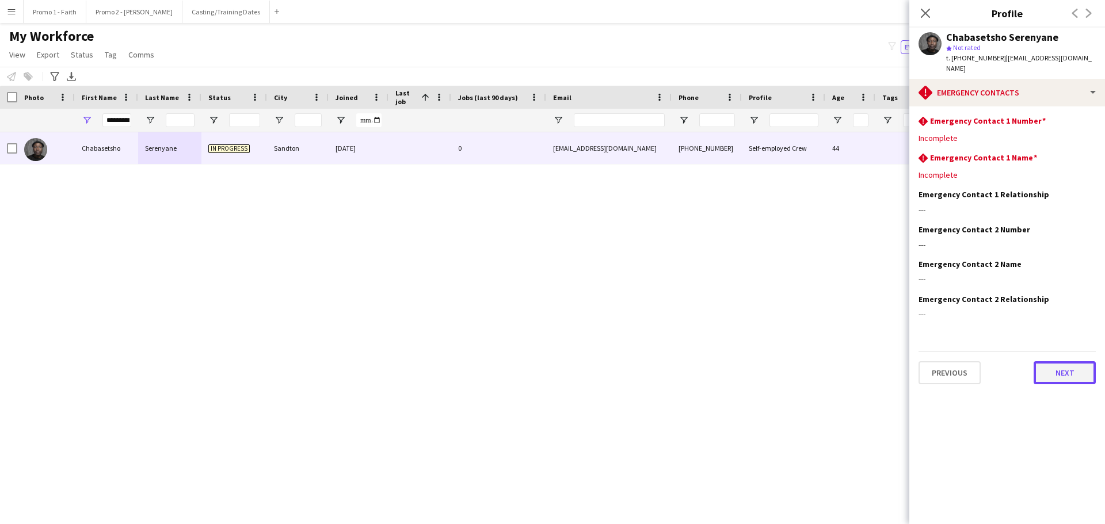
click at [1064, 362] on button "Next" at bounding box center [1065, 372] width 62 height 23
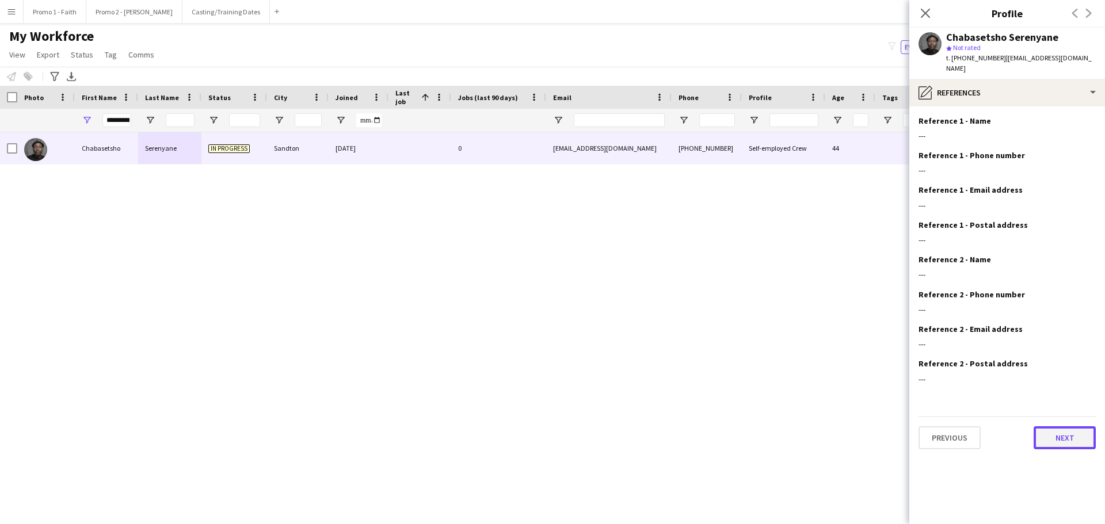
click at [1061, 427] on button "Next" at bounding box center [1065, 438] width 62 height 23
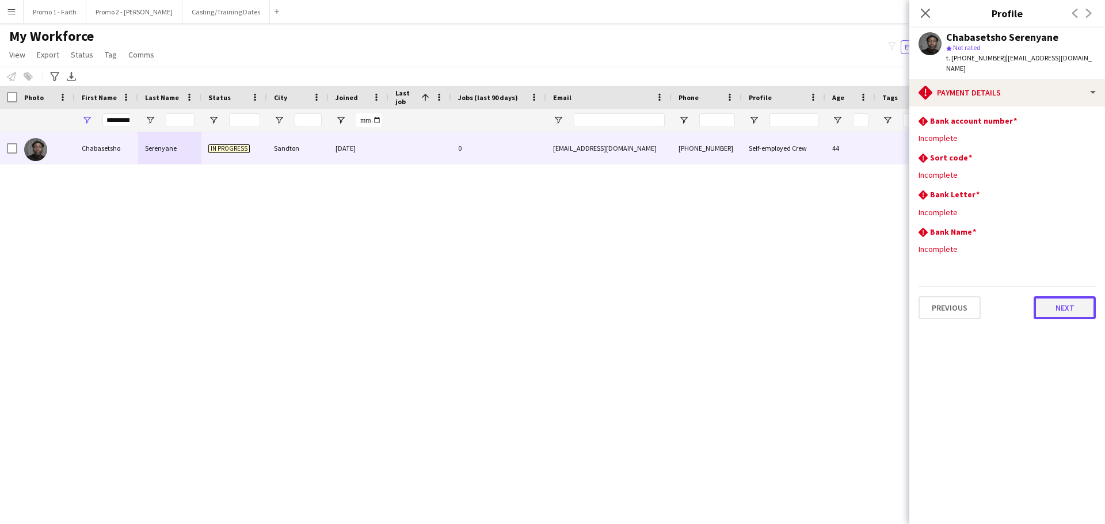
click at [1061, 299] on button "Next" at bounding box center [1065, 307] width 62 height 23
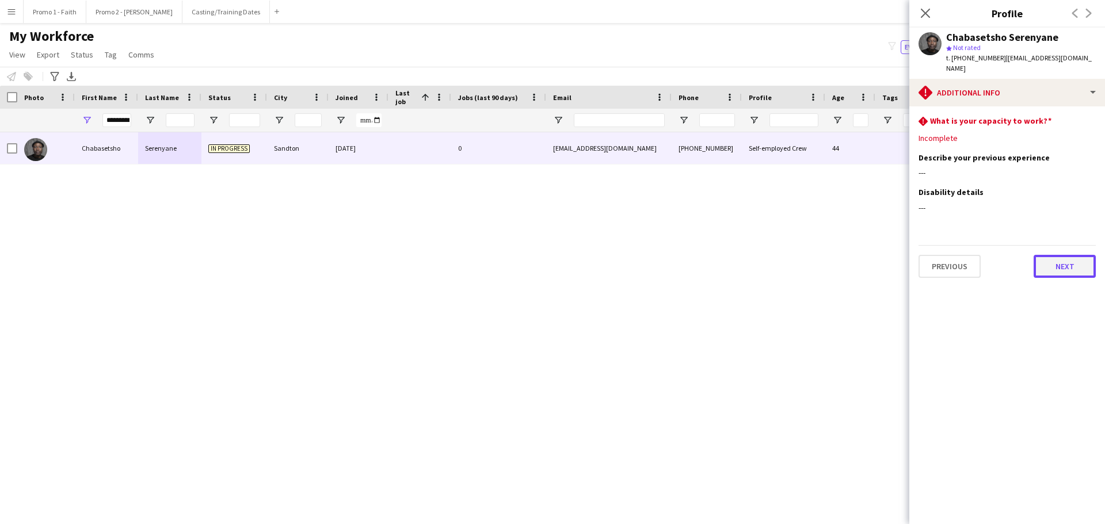
click at [1062, 258] on button "Next" at bounding box center [1065, 266] width 62 height 23
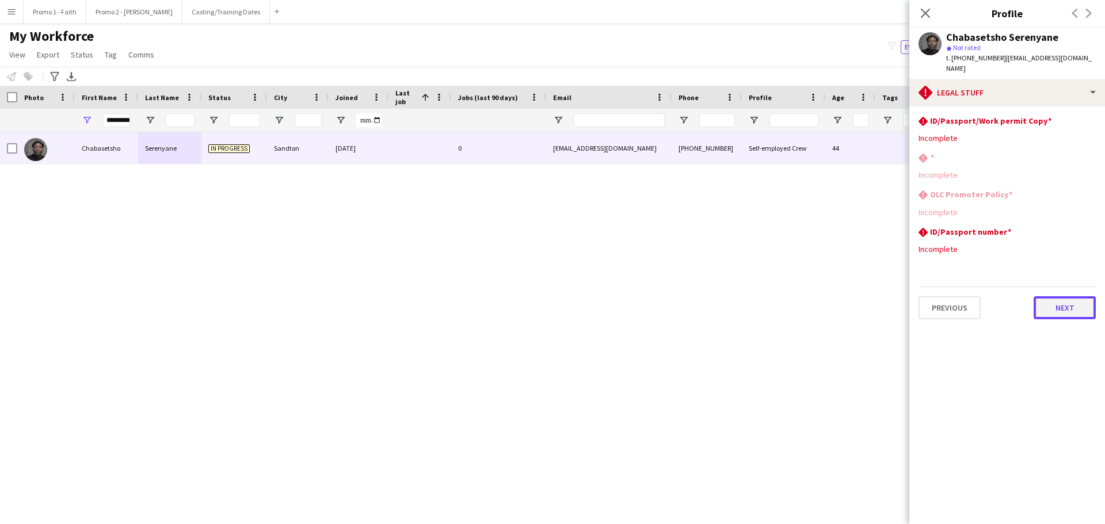
click at [1055, 300] on button "Next" at bounding box center [1065, 307] width 62 height 23
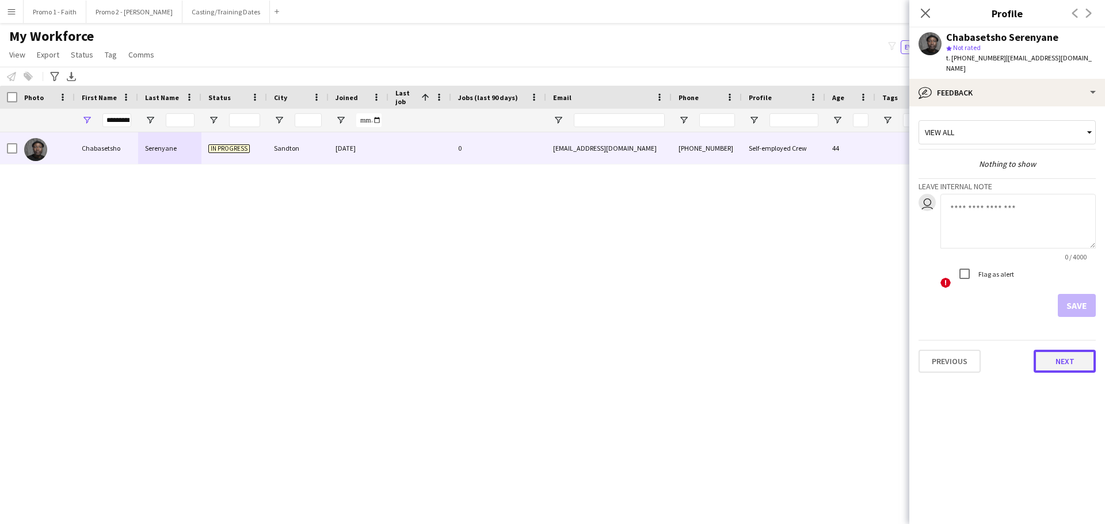
click at [1061, 351] on button "Next" at bounding box center [1065, 361] width 62 height 23
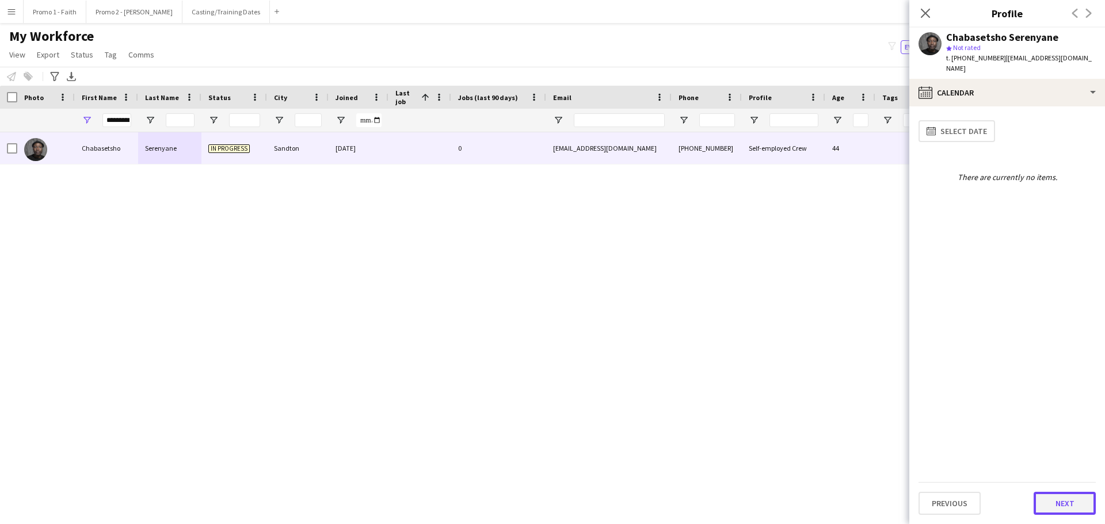
click at [1061, 503] on button "Next" at bounding box center [1065, 503] width 62 height 23
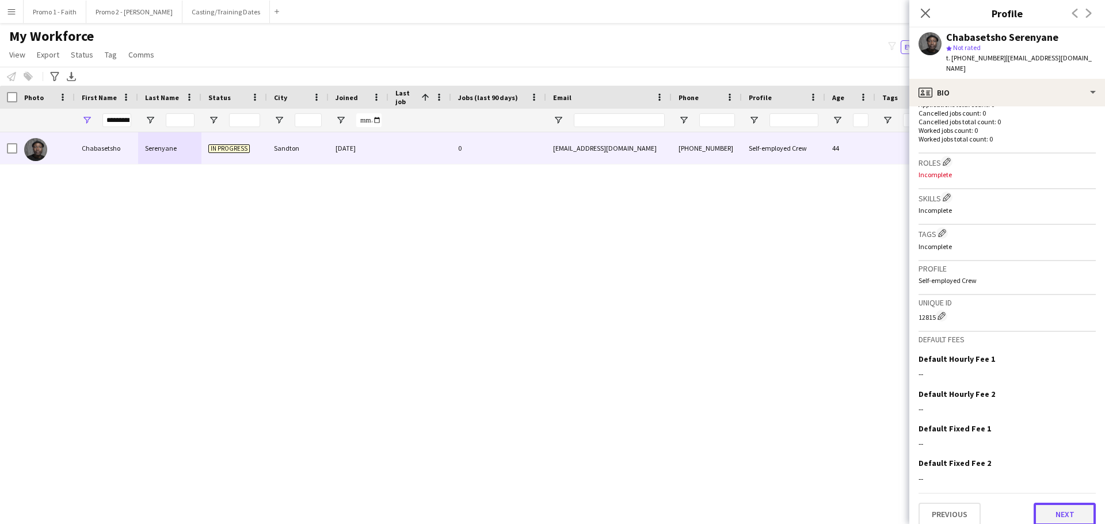
click at [1049, 503] on button "Next" at bounding box center [1065, 514] width 62 height 23
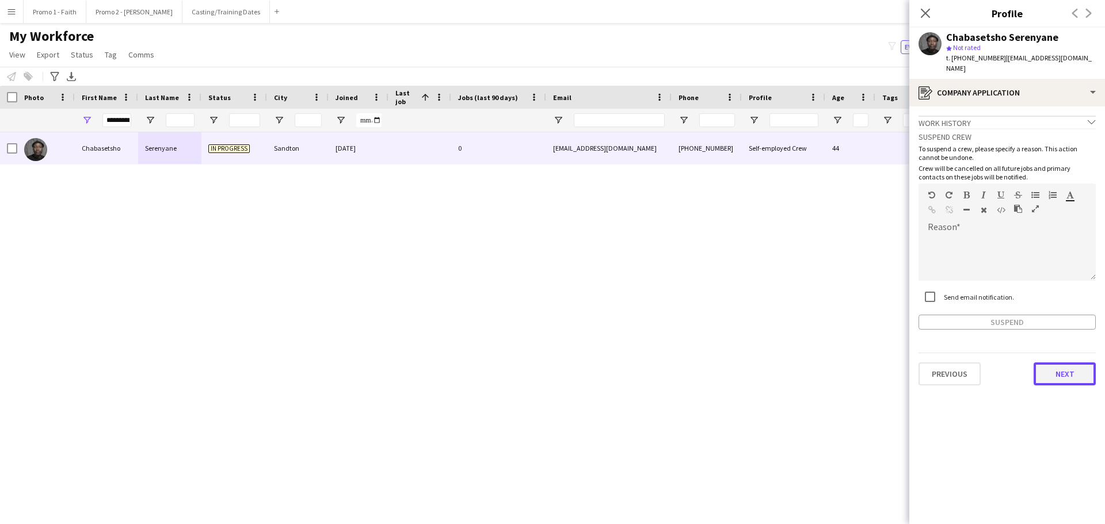
click at [1072, 367] on button "Next" at bounding box center [1065, 374] width 62 height 23
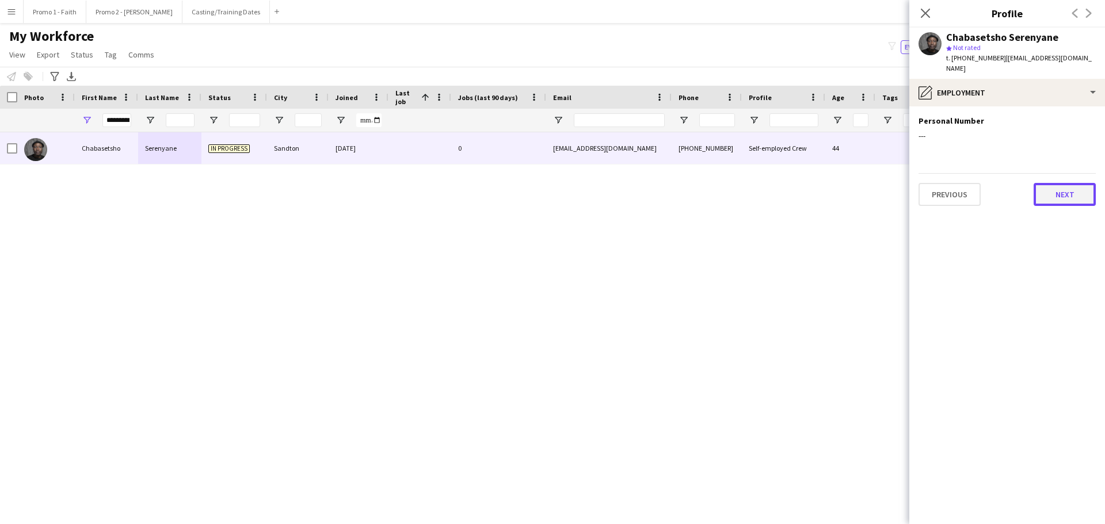
click at [1066, 186] on button "Next" at bounding box center [1065, 194] width 62 height 23
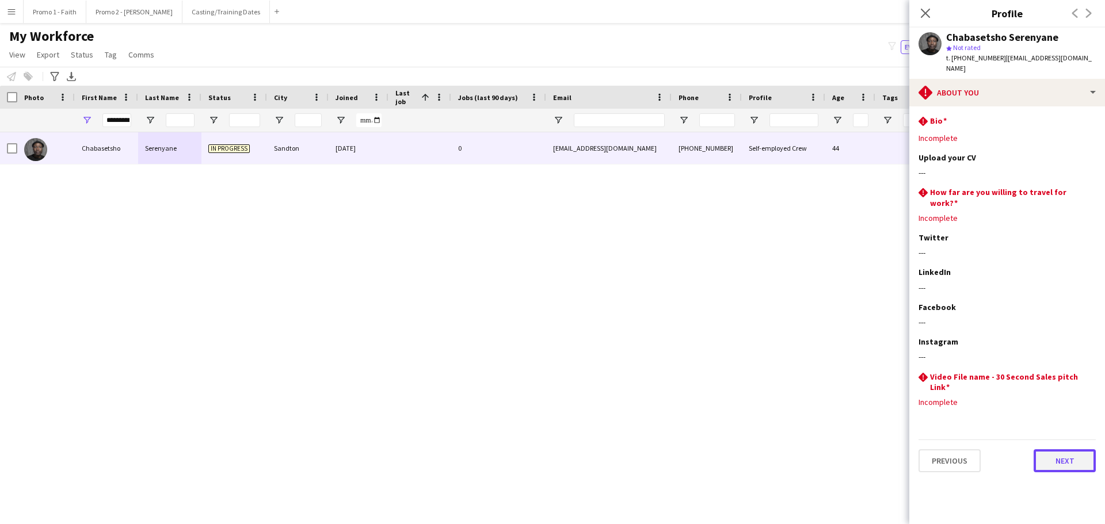
click at [1064, 450] on button "Next" at bounding box center [1065, 461] width 62 height 23
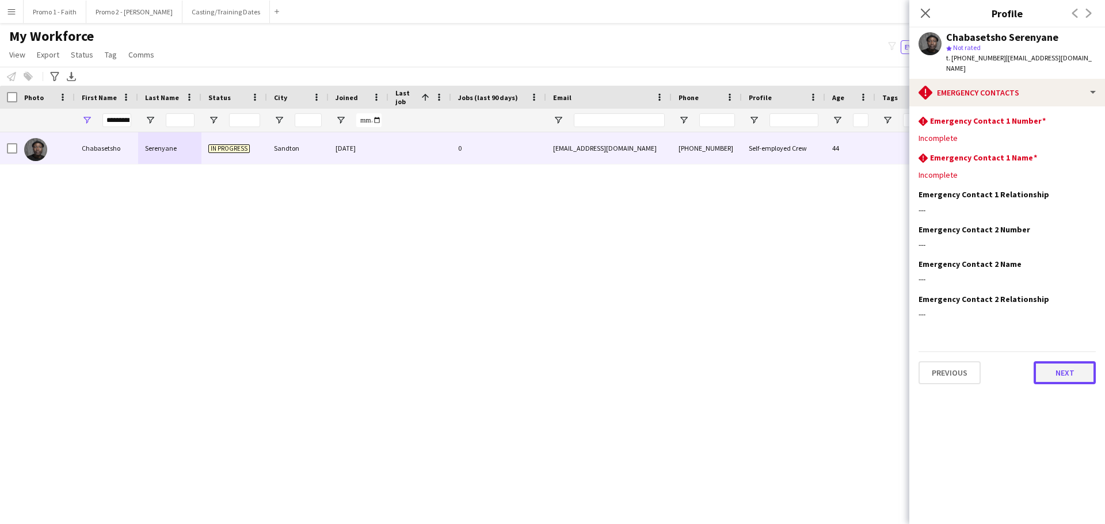
click at [1055, 361] on button "Next" at bounding box center [1065, 372] width 62 height 23
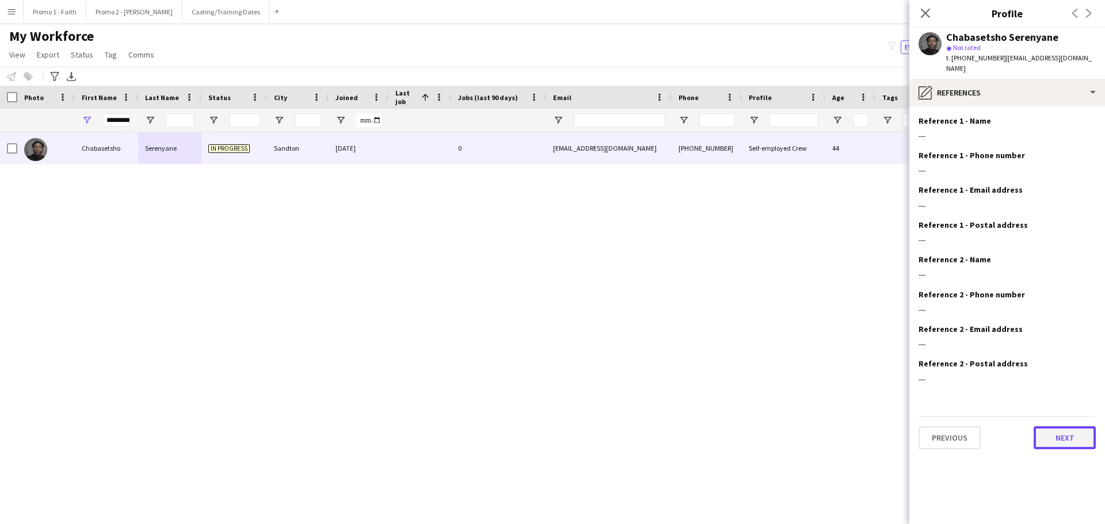
click at [1077, 432] on button "Next" at bounding box center [1065, 438] width 62 height 23
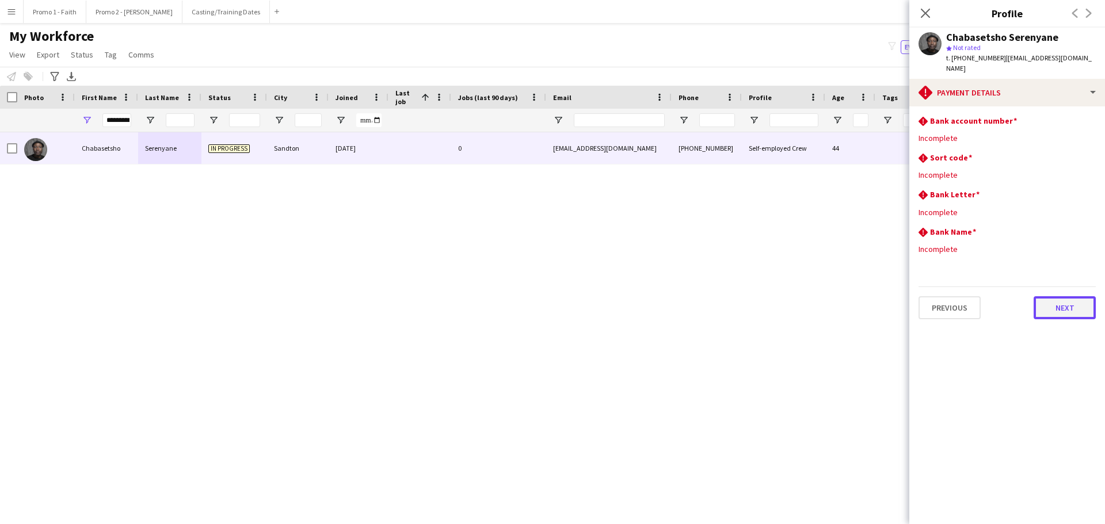
click at [1048, 297] on button "Next" at bounding box center [1065, 307] width 62 height 23
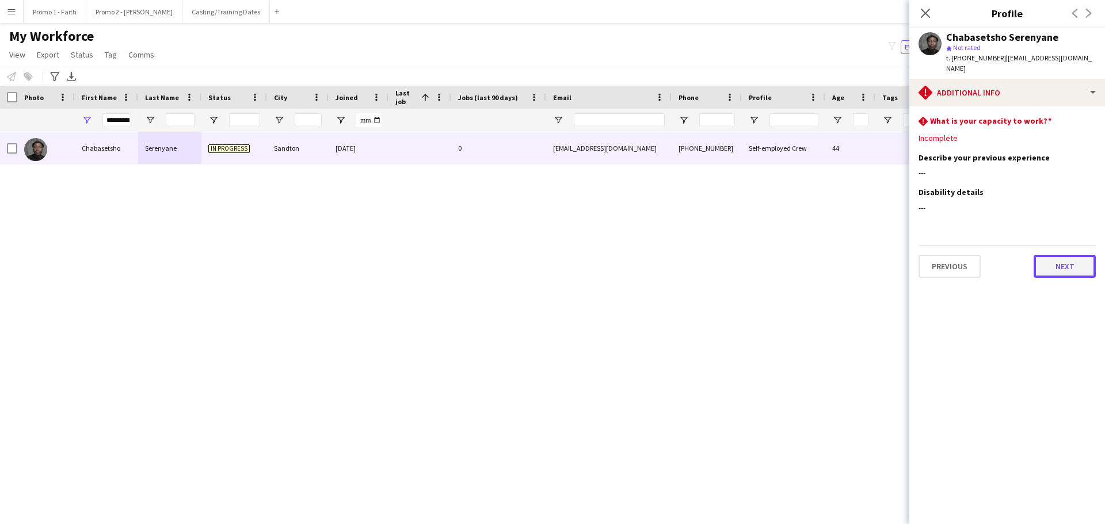
click at [1060, 257] on button "Next" at bounding box center [1065, 266] width 62 height 23
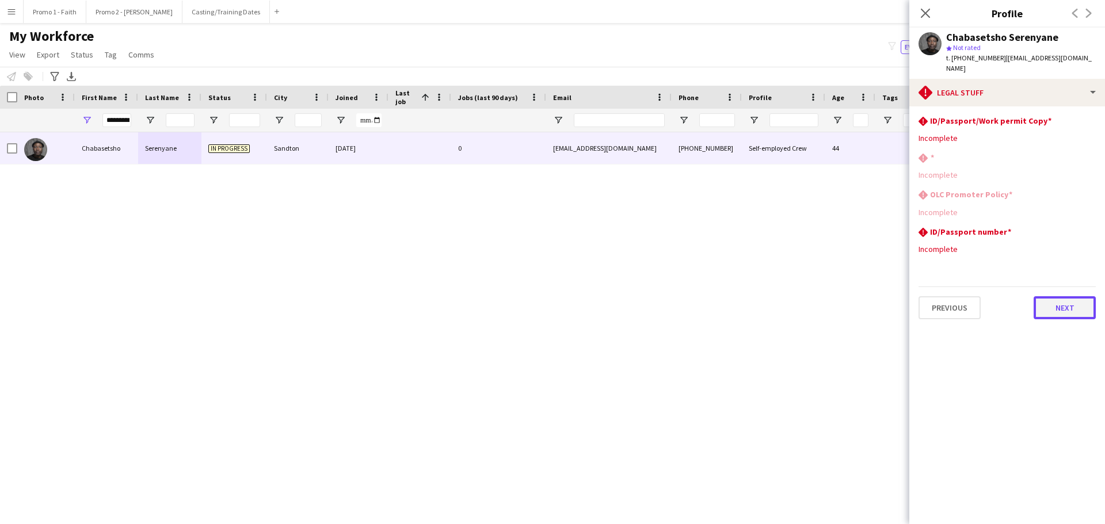
click at [1058, 301] on button "Next" at bounding box center [1065, 307] width 62 height 23
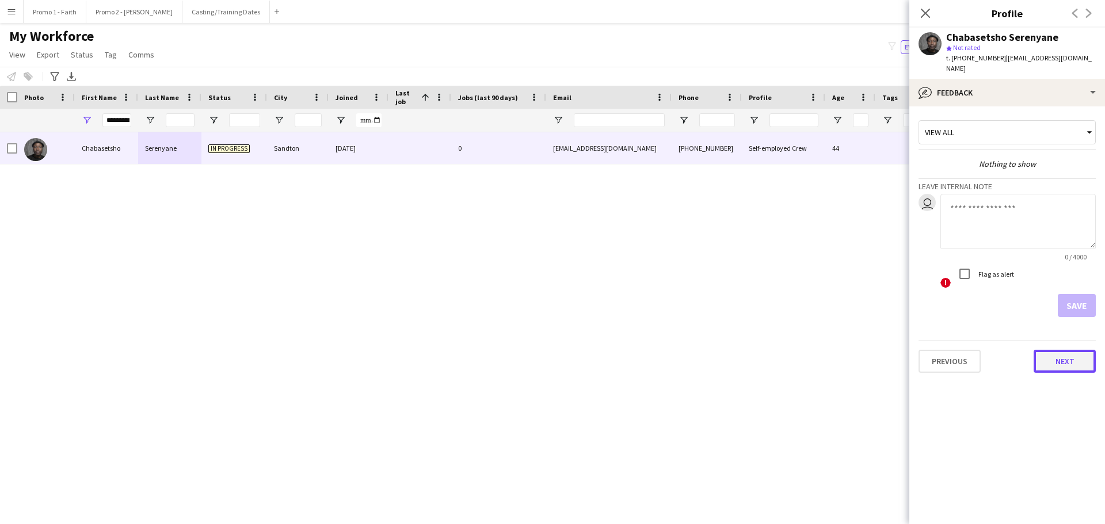
click at [1064, 350] on button "Next" at bounding box center [1065, 361] width 62 height 23
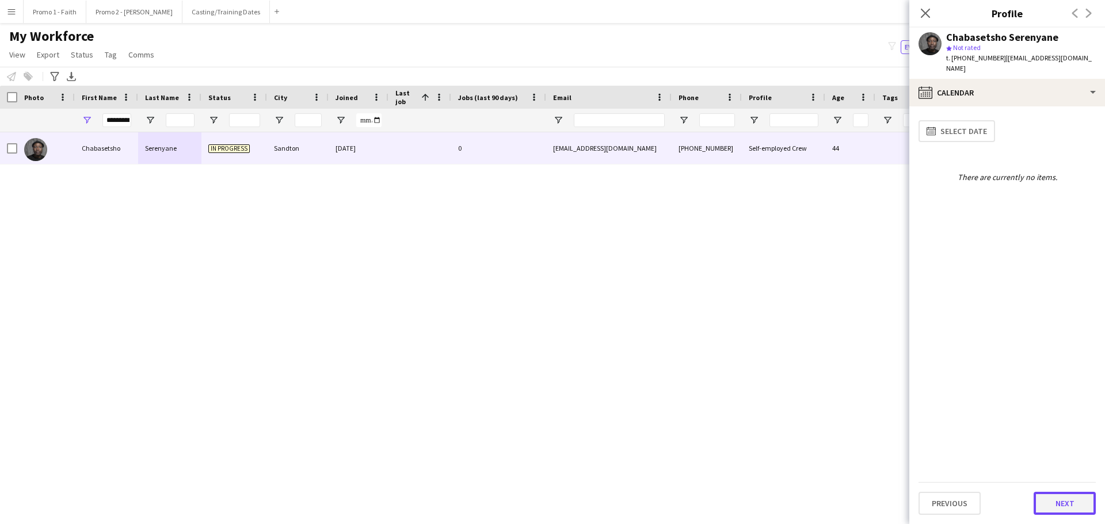
click at [1064, 497] on button "Next" at bounding box center [1065, 503] width 62 height 23
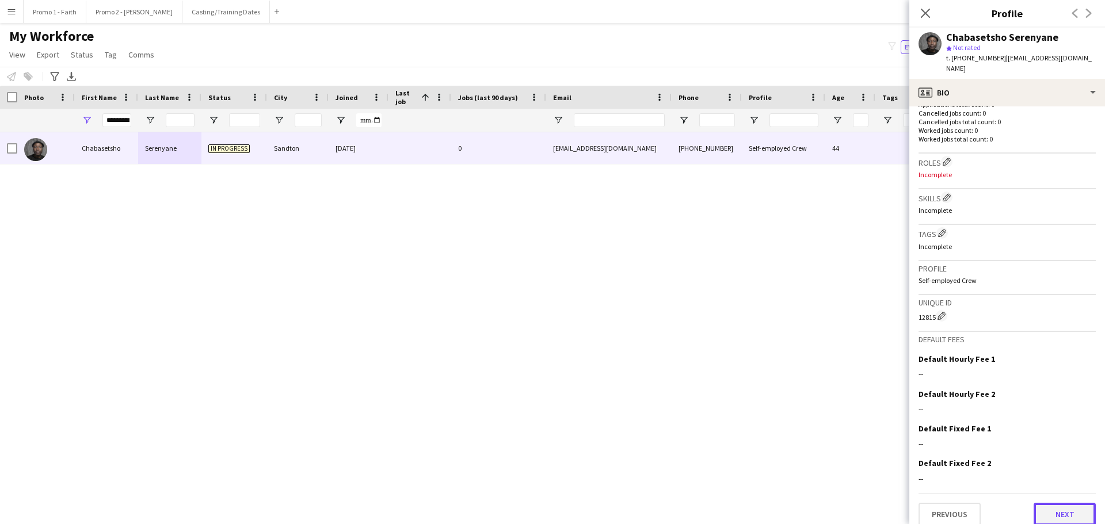
click at [1052, 503] on button "Next" at bounding box center [1065, 514] width 62 height 23
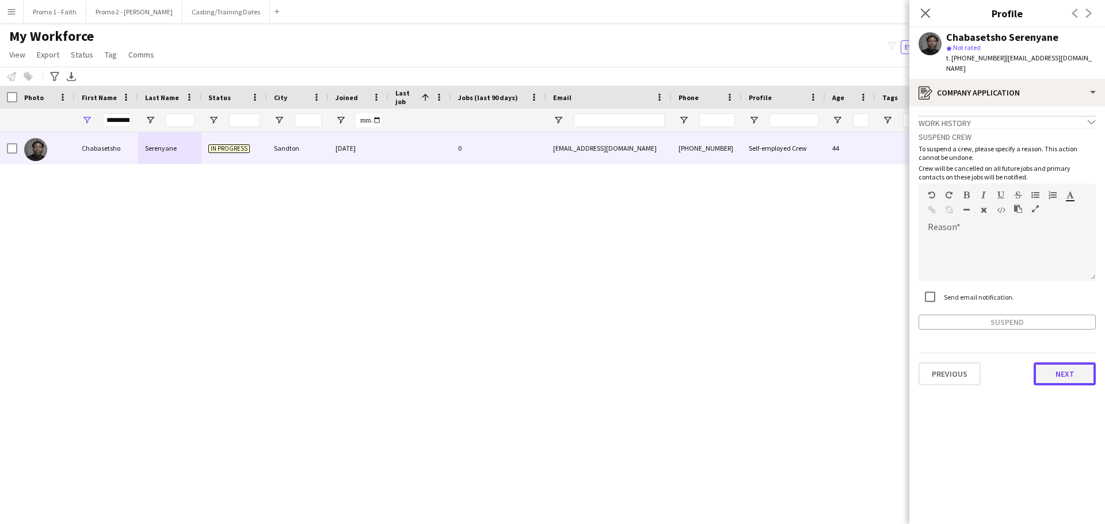
click at [1055, 366] on button "Next" at bounding box center [1065, 374] width 62 height 23
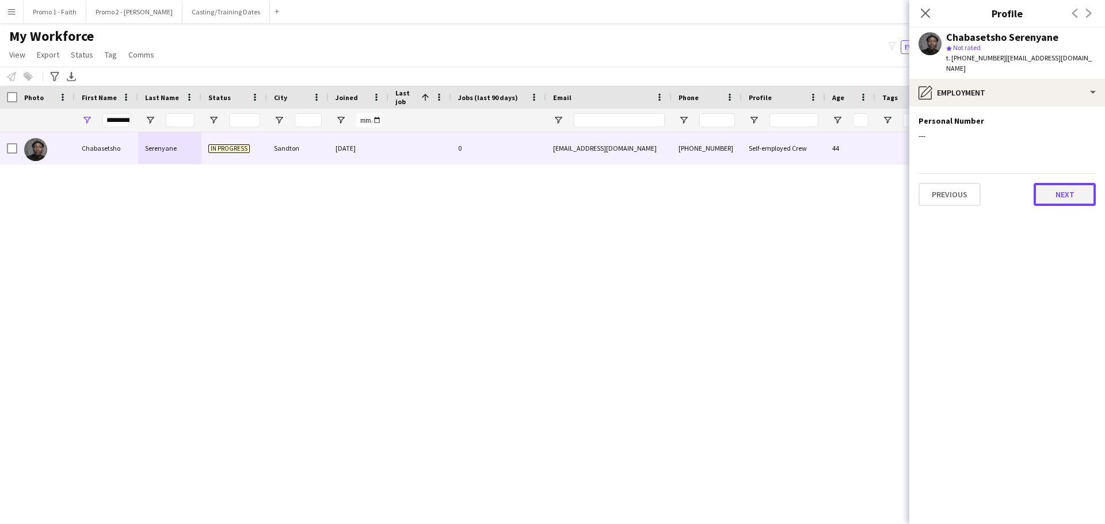
click at [1059, 184] on button "Next" at bounding box center [1065, 194] width 62 height 23
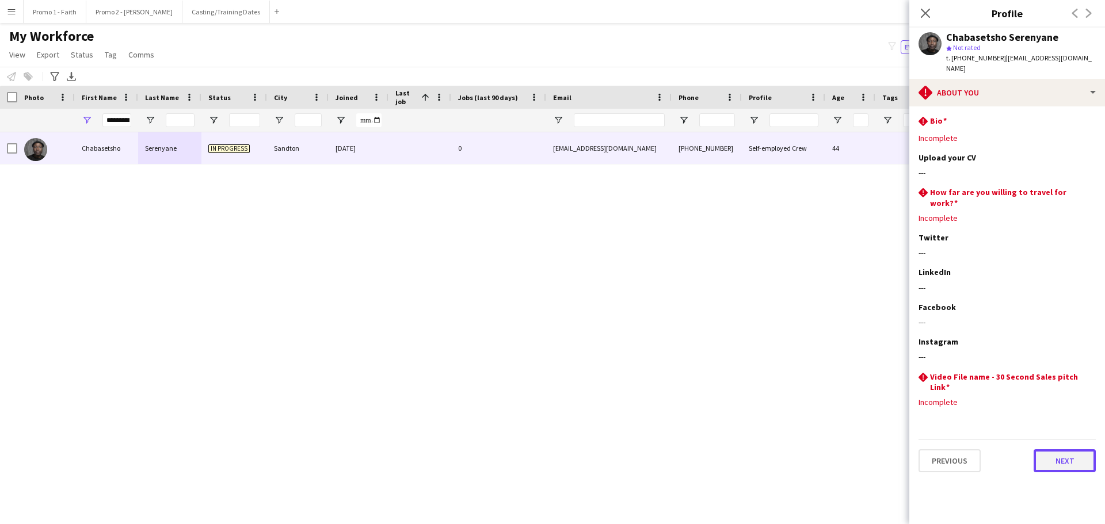
click at [1059, 450] on button "Next" at bounding box center [1065, 461] width 62 height 23
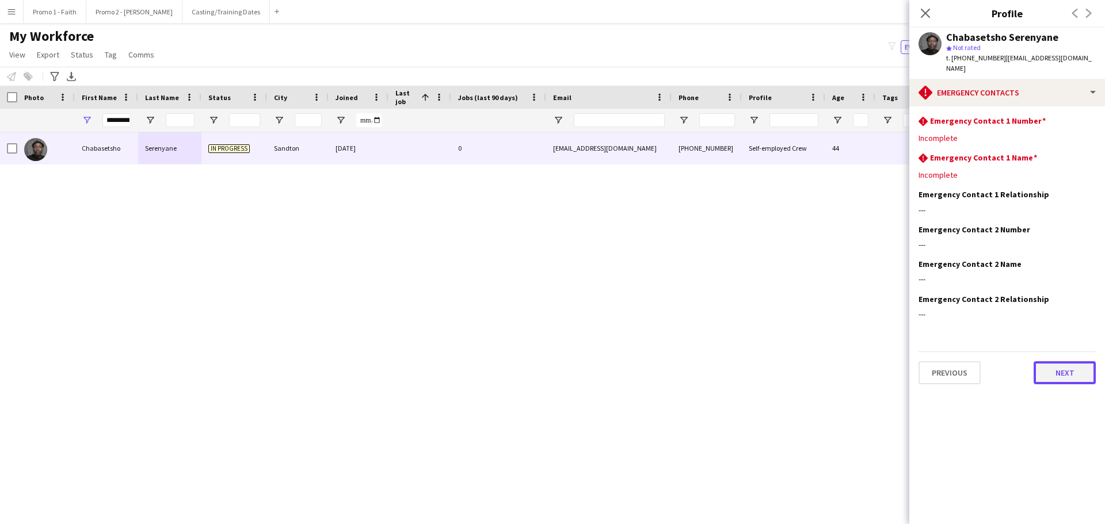
click at [1061, 361] on button "Next" at bounding box center [1065, 372] width 62 height 23
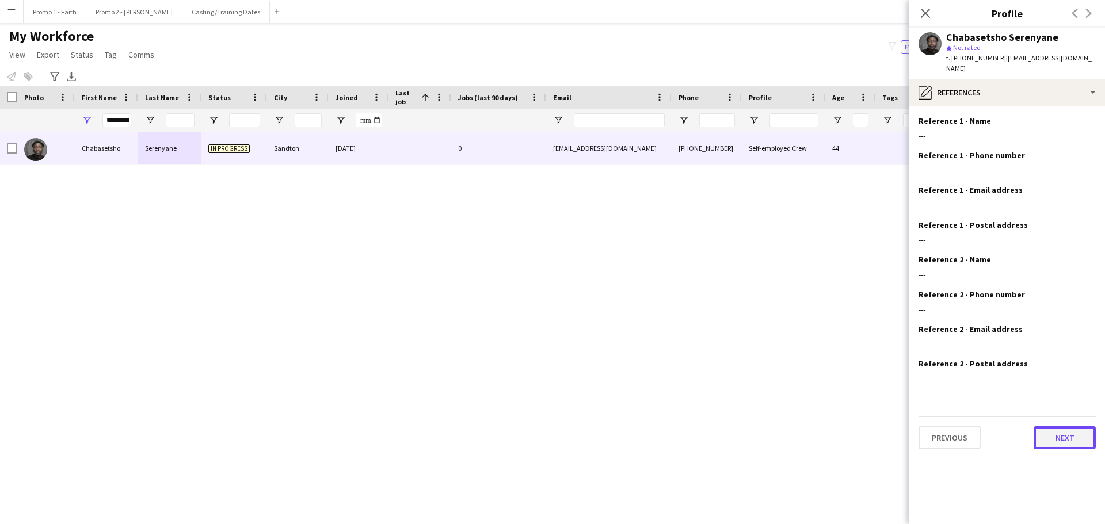
click at [1055, 432] on button "Next" at bounding box center [1065, 438] width 62 height 23
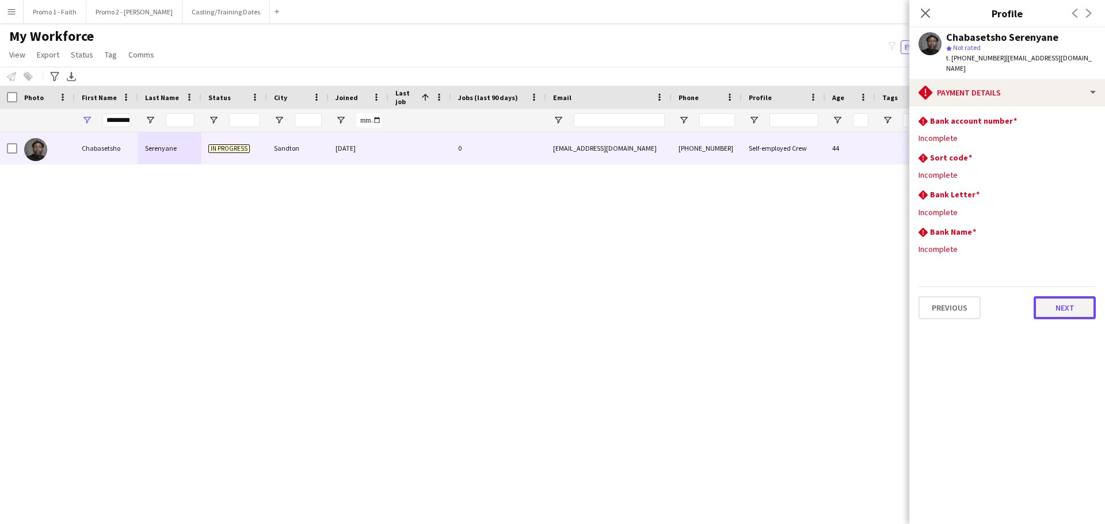
click at [1075, 296] on button "Next" at bounding box center [1065, 307] width 62 height 23
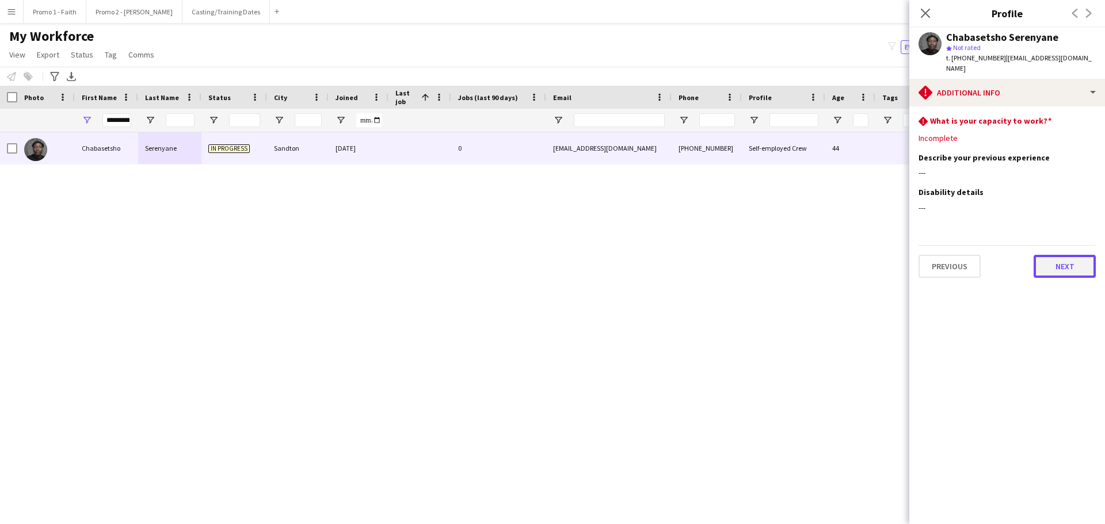
click at [1063, 255] on button "Next" at bounding box center [1065, 266] width 62 height 23
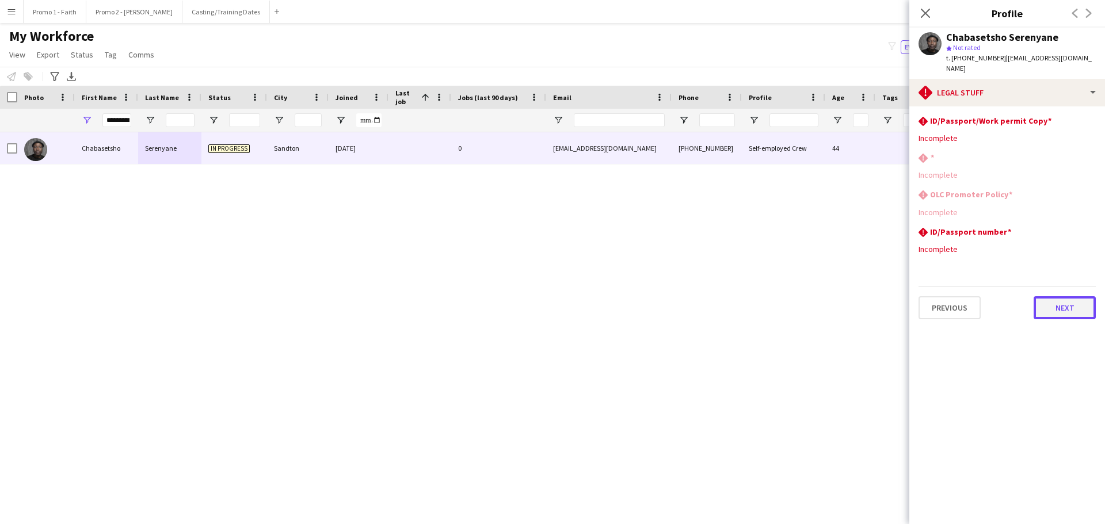
click at [1055, 296] on button "Next" at bounding box center [1065, 307] width 62 height 23
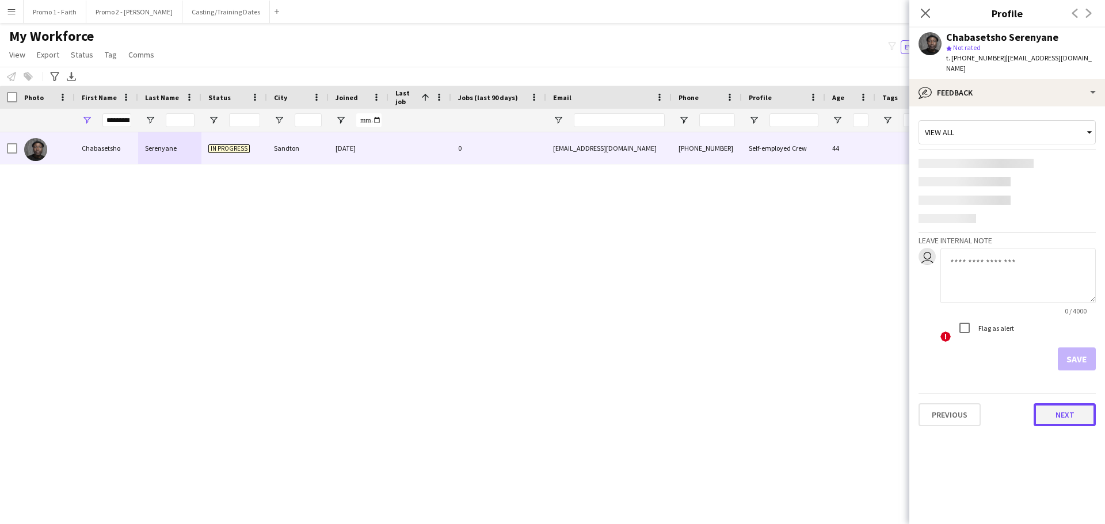
click at [1060, 400] on app-crew-profile-feedback-tab "View all Leave internal note user 0 / 4000 ! Flag as alert Save Previous Next" at bounding box center [1007, 315] width 196 height 418
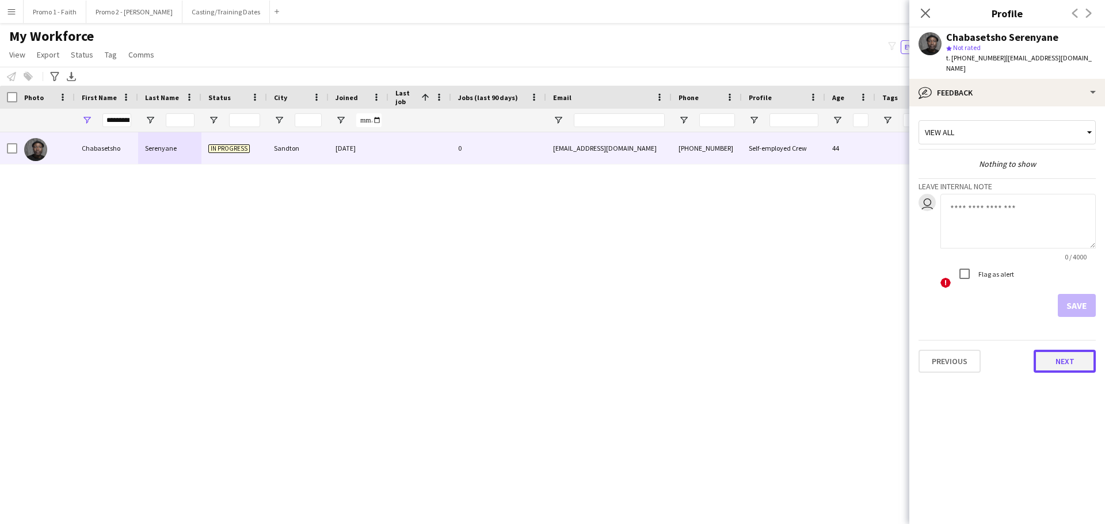
click at [1054, 351] on button "Next" at bounding box center [1065, 361] width 62 height 23
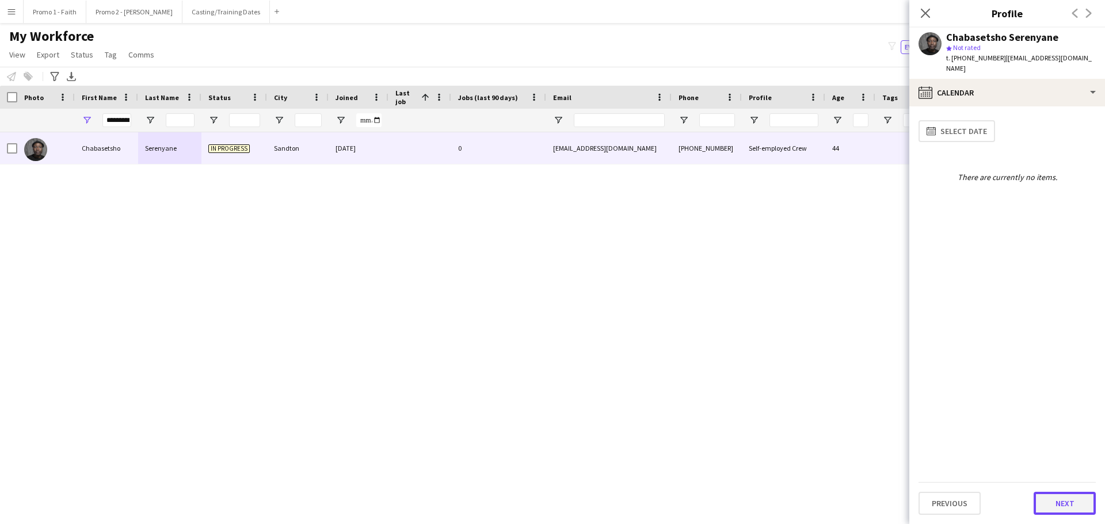
click at [1067, 497] on button "Next" at bounding box center [1065, 503] width 62 height 23
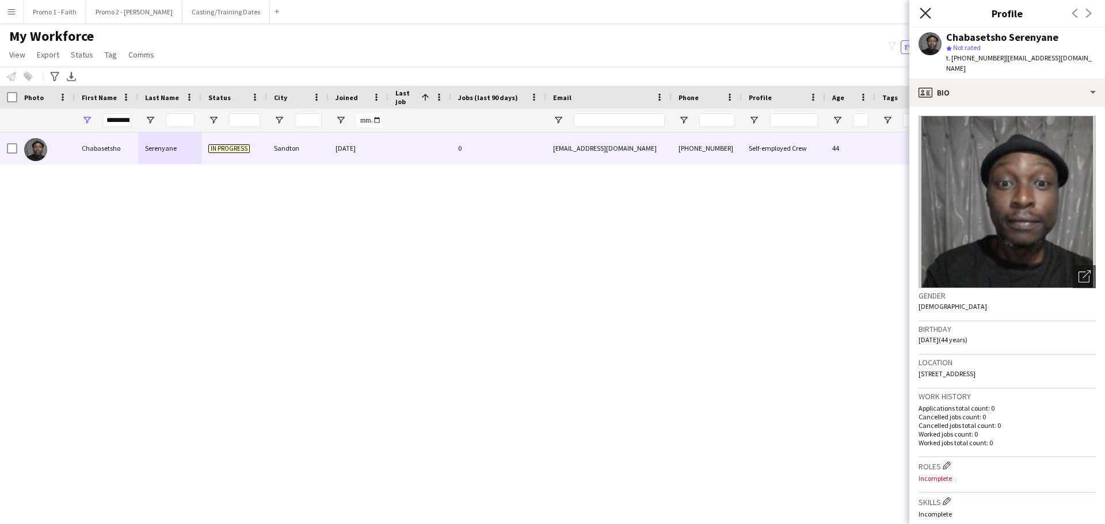
click at [926, 13] on icon at bounding box center [925, 12] width 11 height 11
